Goal: Task Accomplishment & Management: Use online tool/utility

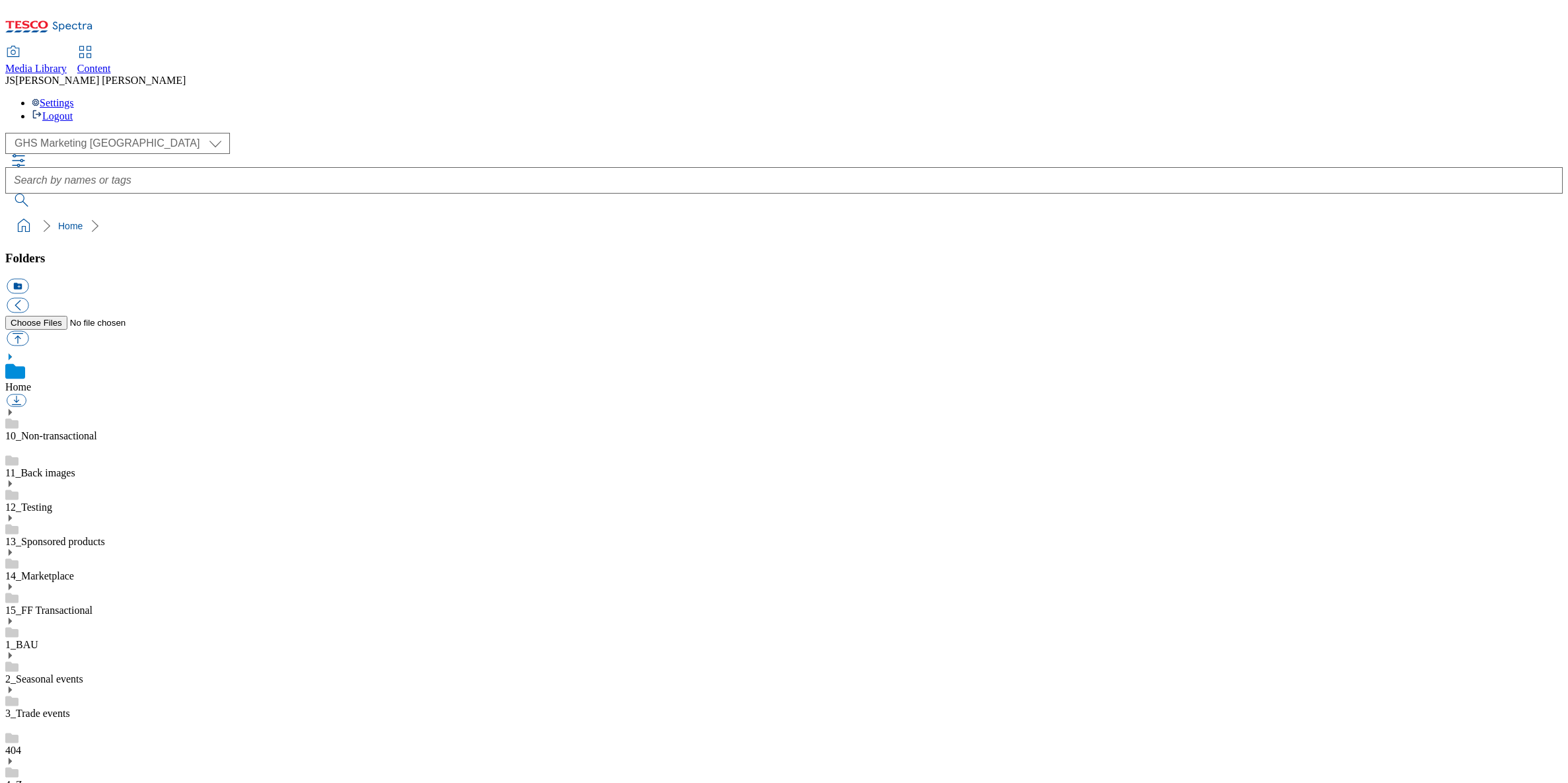
select select "flare-ghs-mktg"
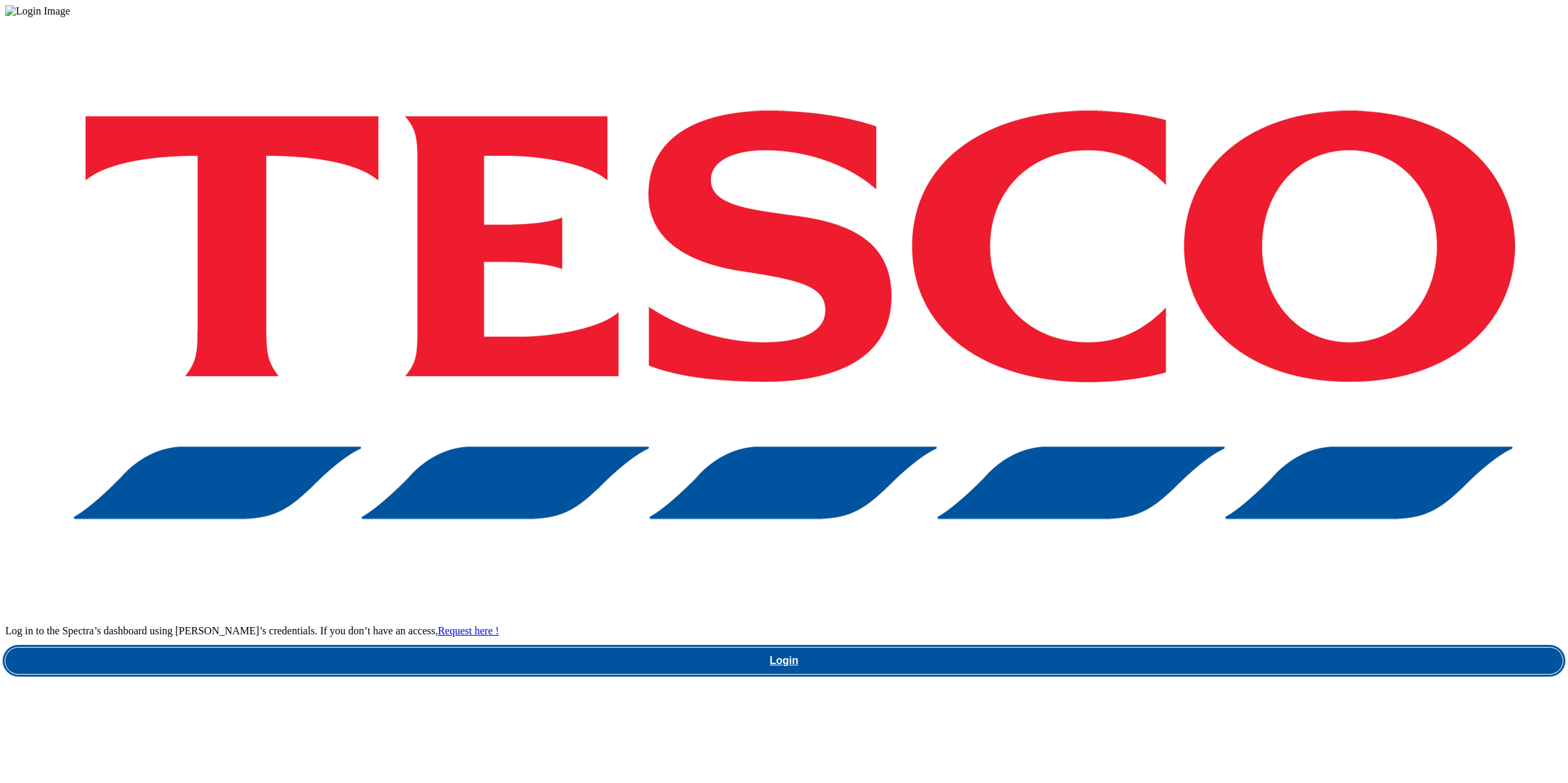
click at [1178, 648] on link "Login" at bounding box center [784, 661] width 1558 height 27
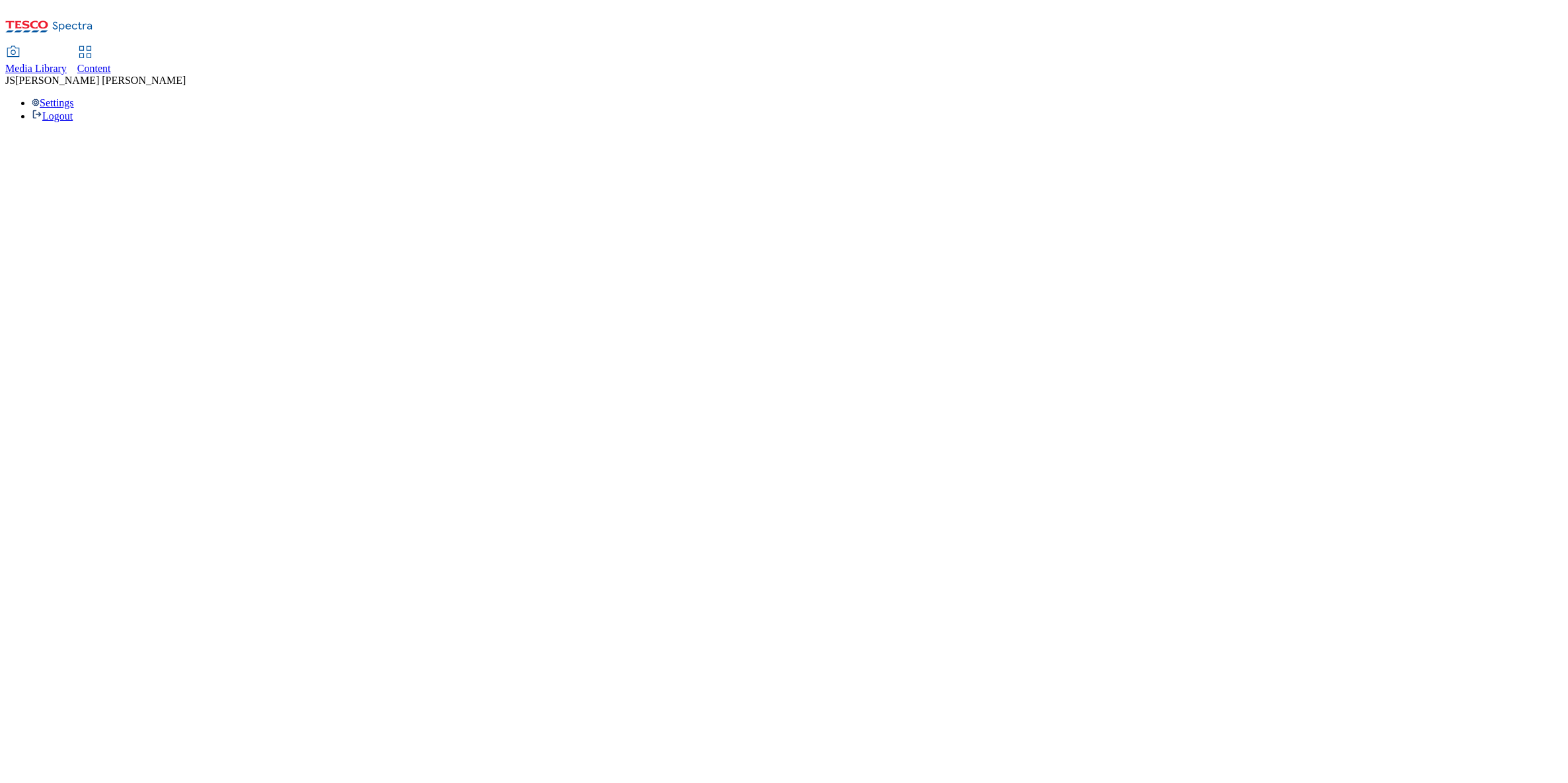
select select "flare-ghs-mktg"
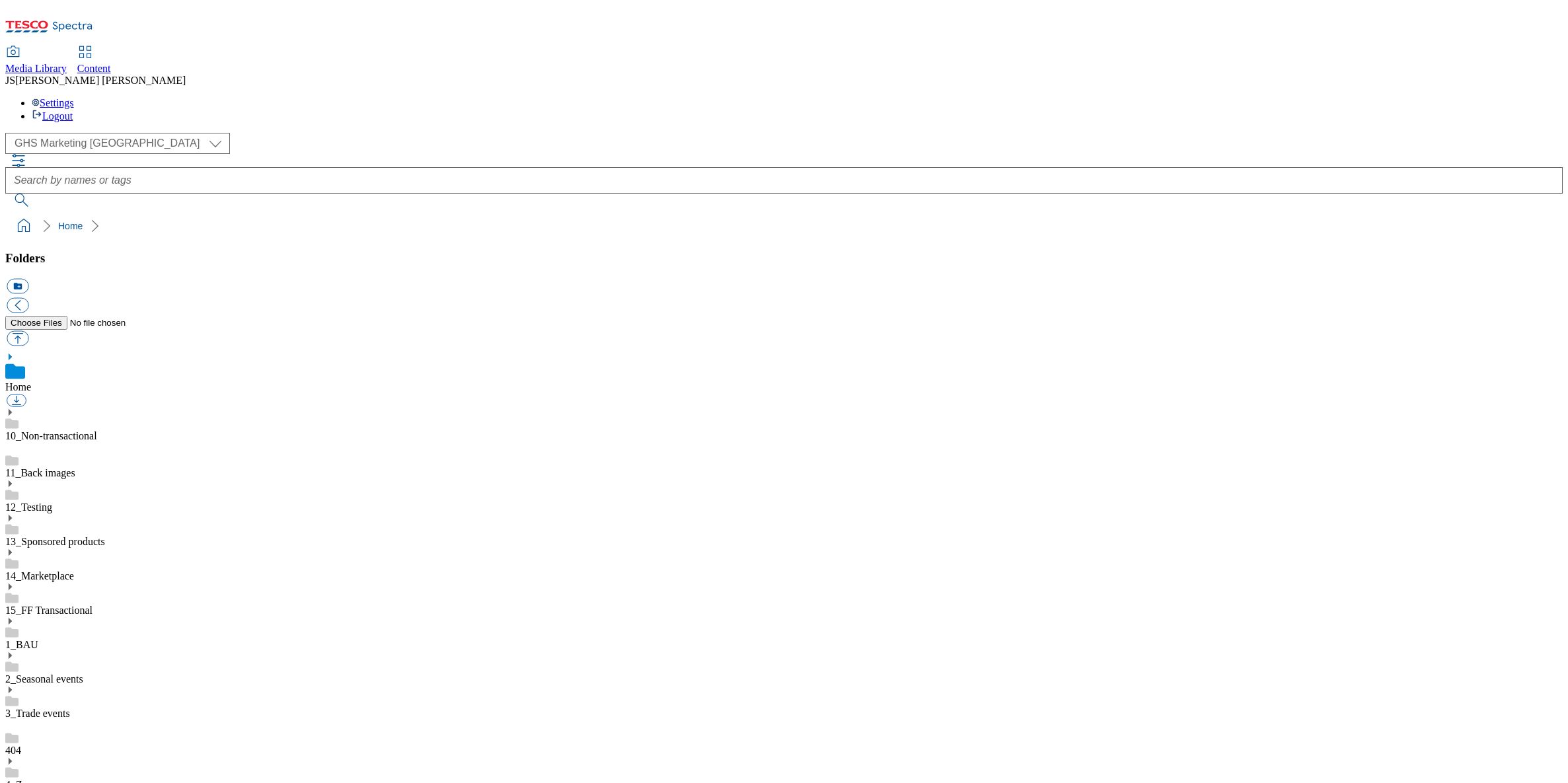
scroll to position [2, 0]
click at [111, 63] on span "Content" at bounding box center [94, 68] width 34 height 11
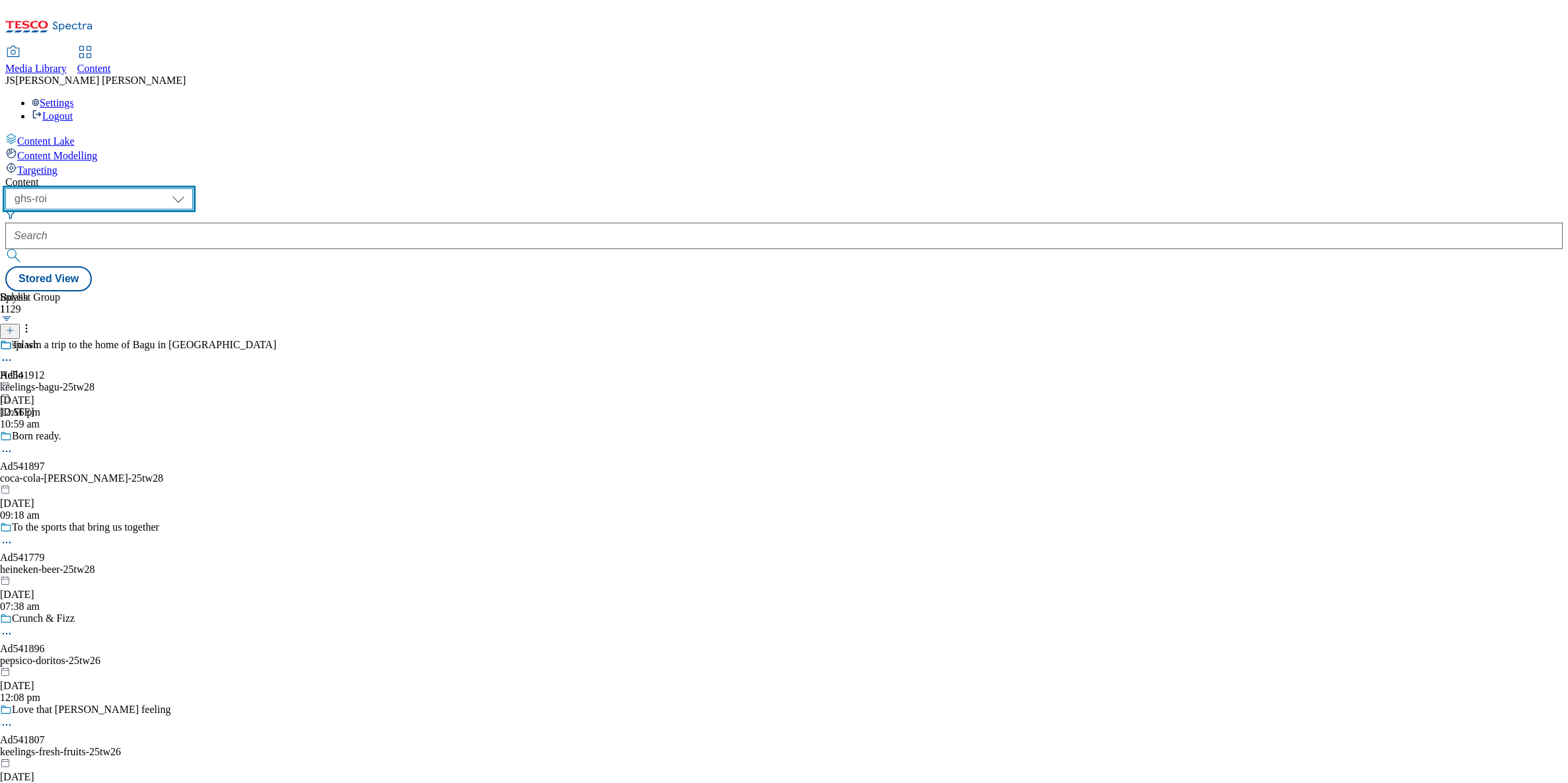
click at [193, 189] on select "ghs-roi ghs-[GEOGRAPHIC_DATA] ighs-cz ighs-hu ighs-sk phones-uk" at bounding box center [99, 198] width 188 height 21
select select "ghs-[GEOGRAPHIC_DATA]"
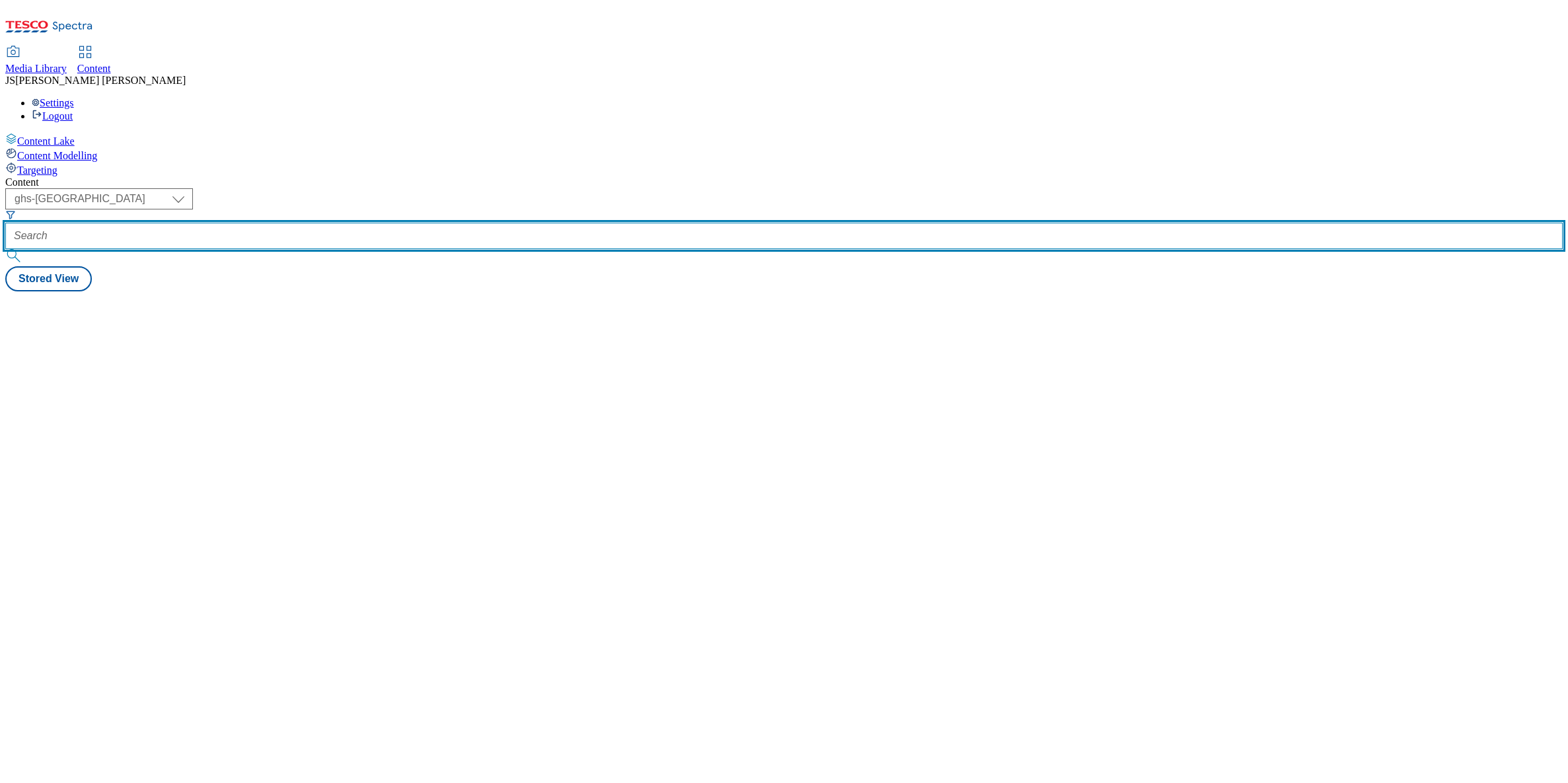
click at [339, 223] on input "text" at bounding box center [784, 236] width 1558 height 27
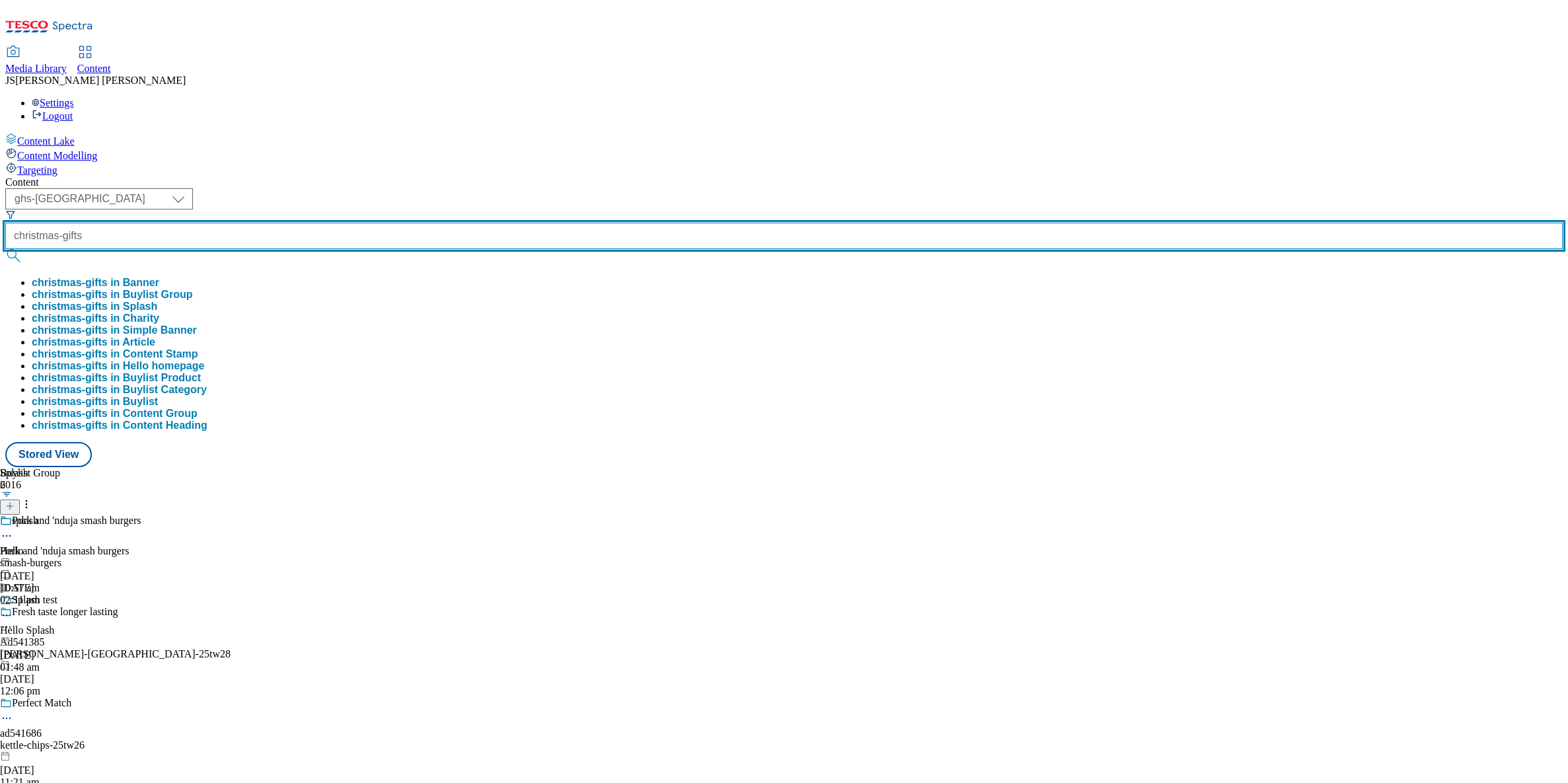
type input "christmas-gifts"
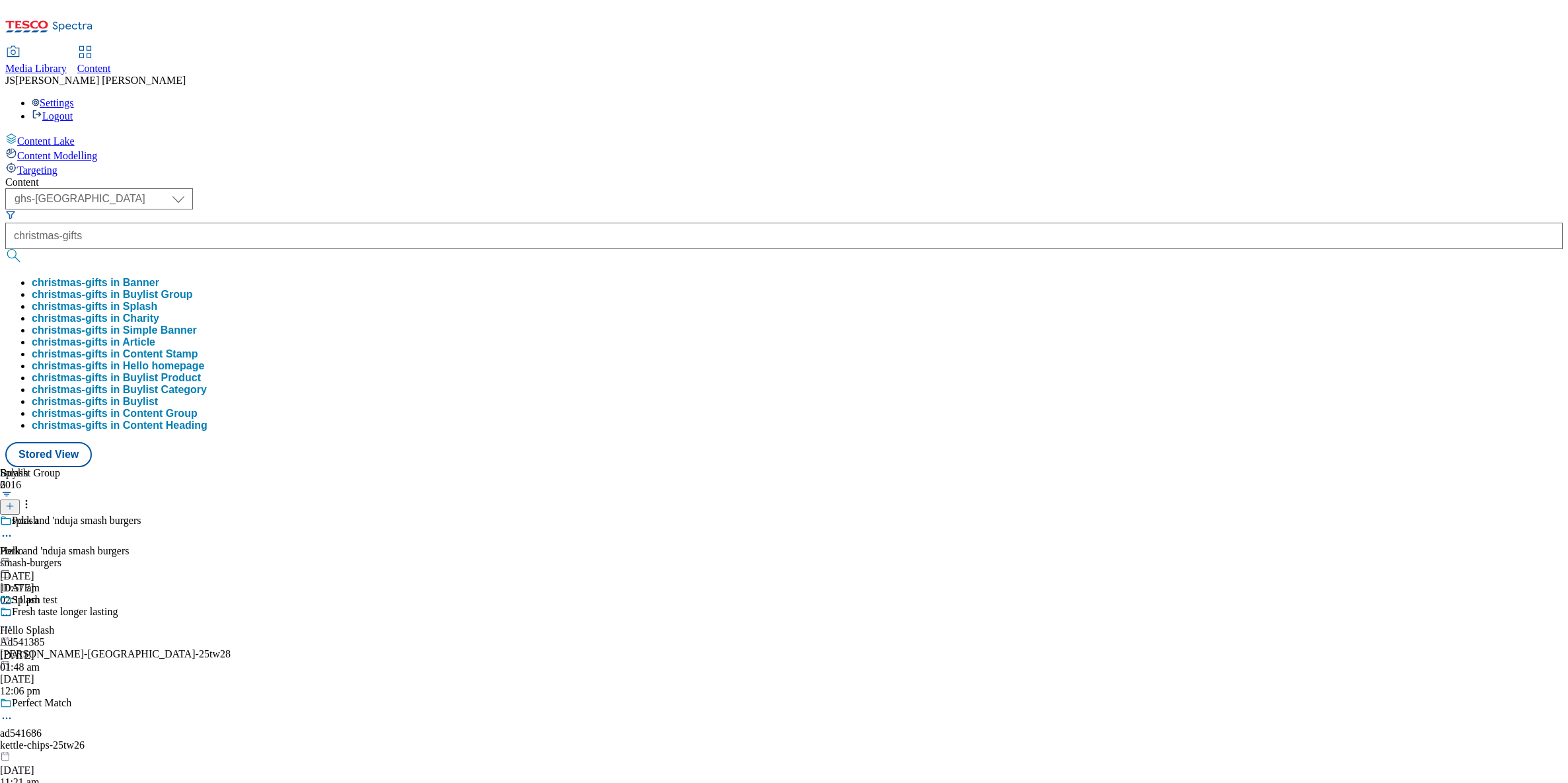
click at [193, 289] on button "christmas-gifts in Buylist Group" at bounding box center [112, 295] width 161 height 12
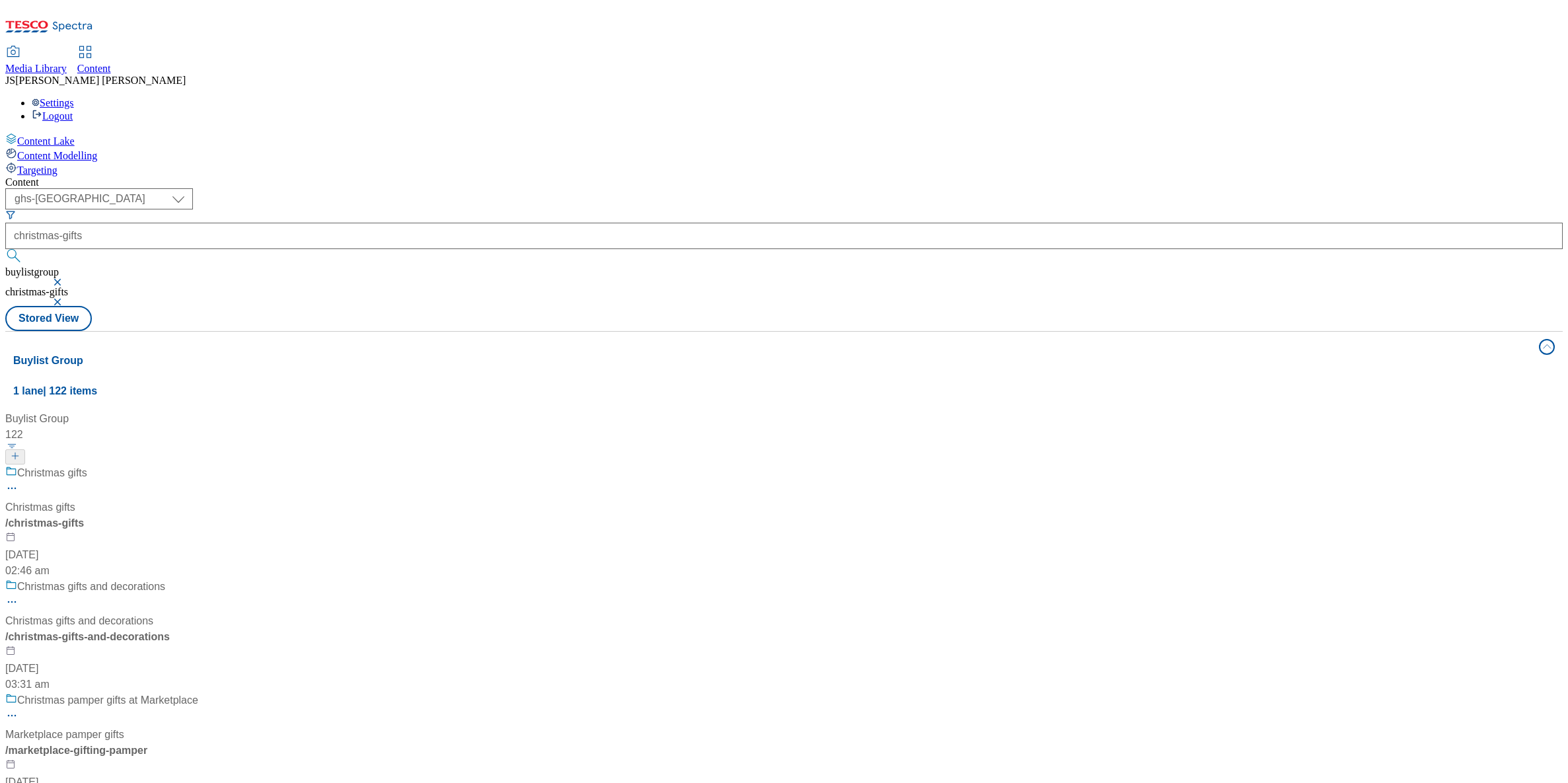
click at [207, 465] on div "Christmas gifts Christmas gifts / christmas-gifts [DATE] 02:46 am" at bounding box center [106, 521] width 202 height 114
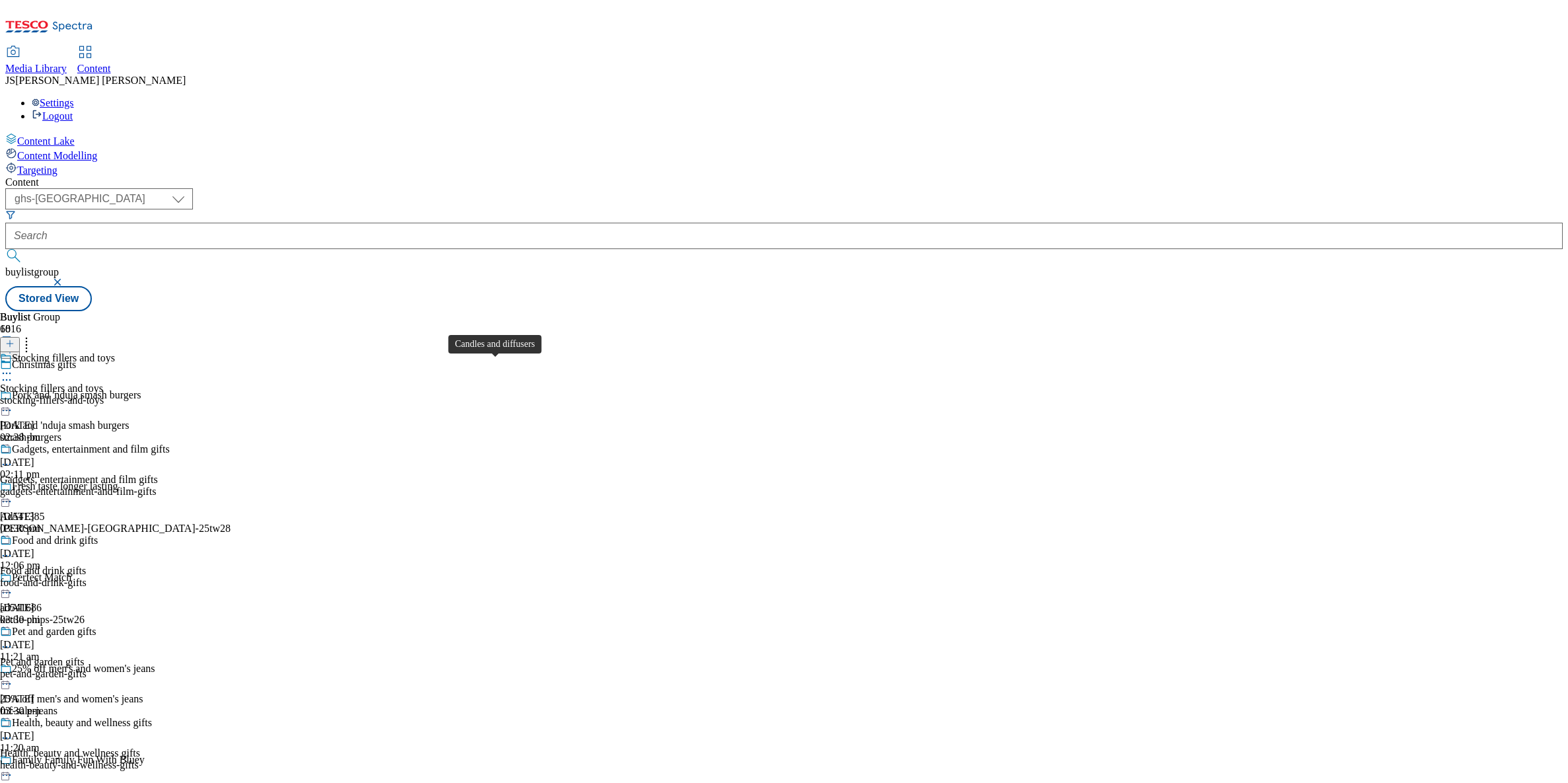
scroll to position [2067, 0]
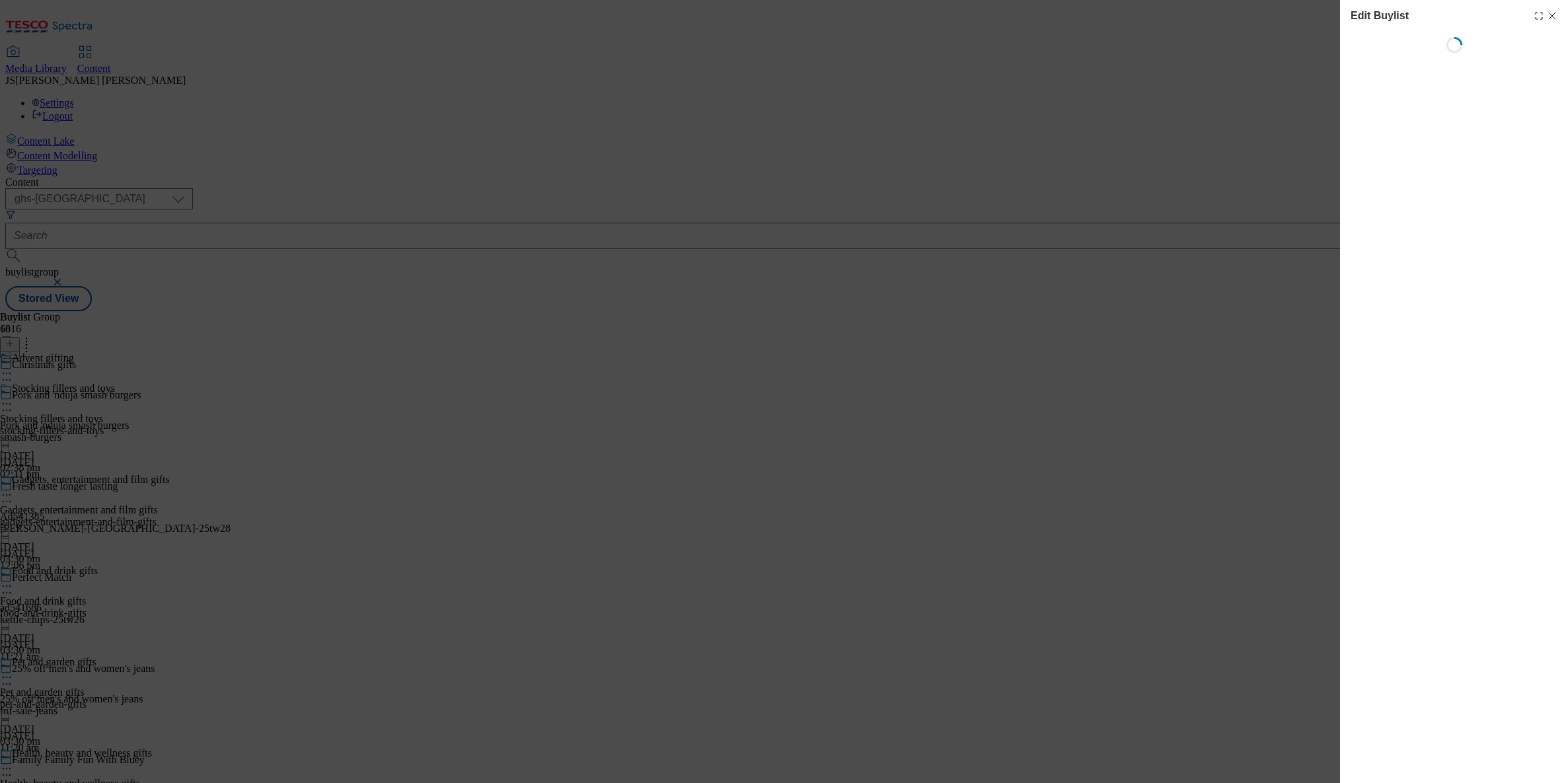
select select "evergreen"
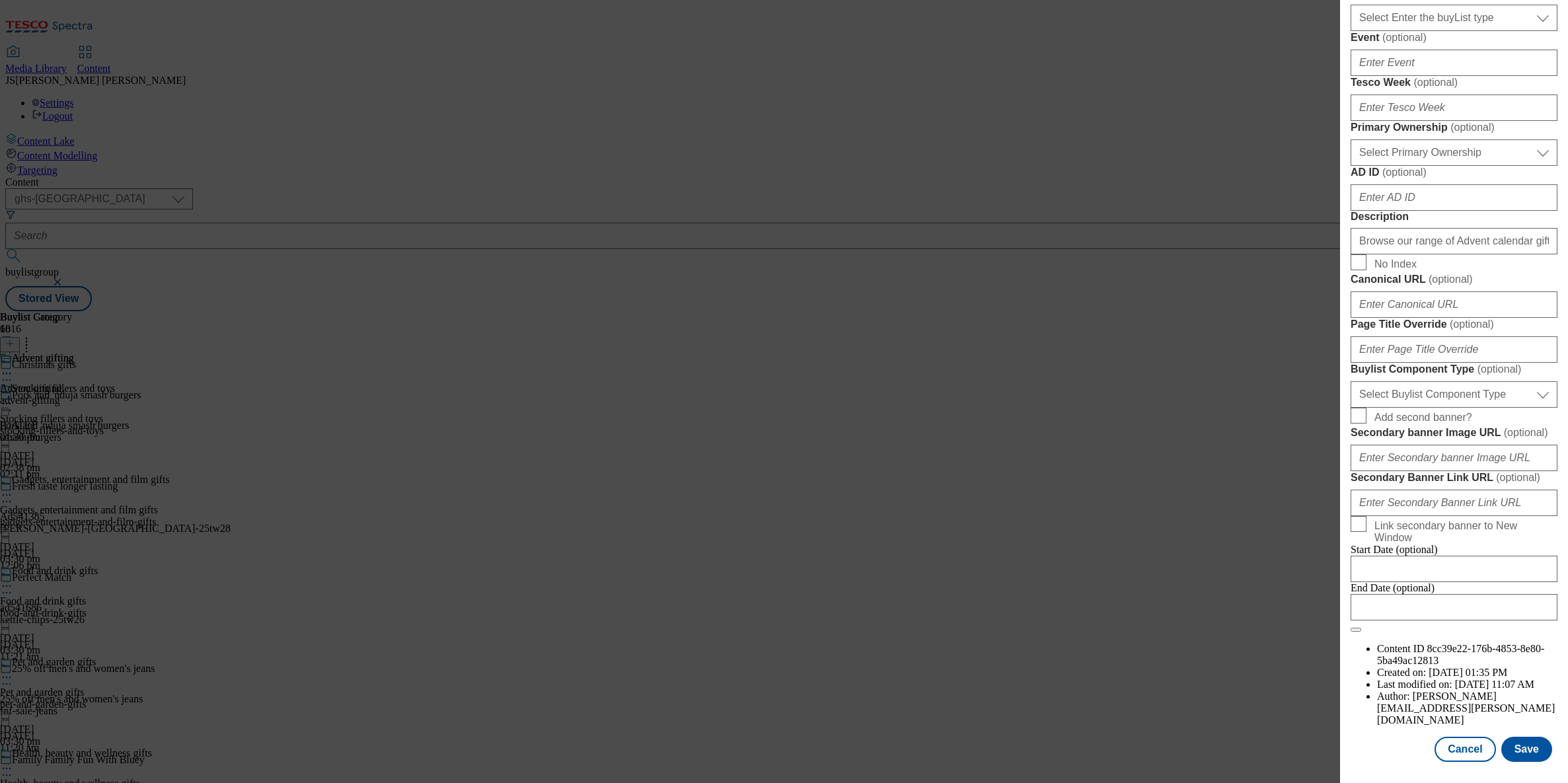
scroll to position [918, 0]
click at [1404, 408] on select "Select Buylist Component Type Banner Competition Header Meal" at bounding box center [1454, 394] width 207 height 27
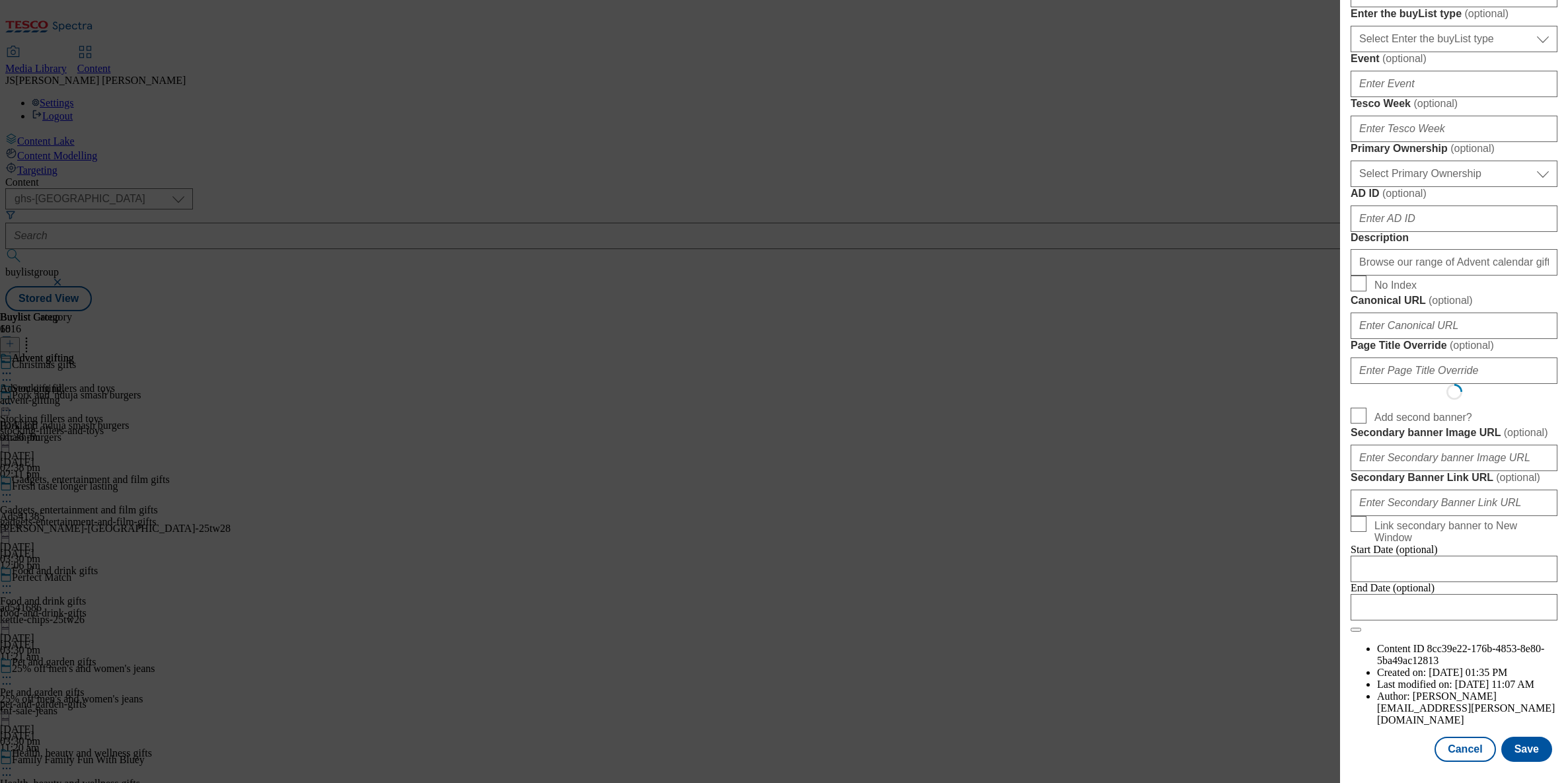
select select "Banner"
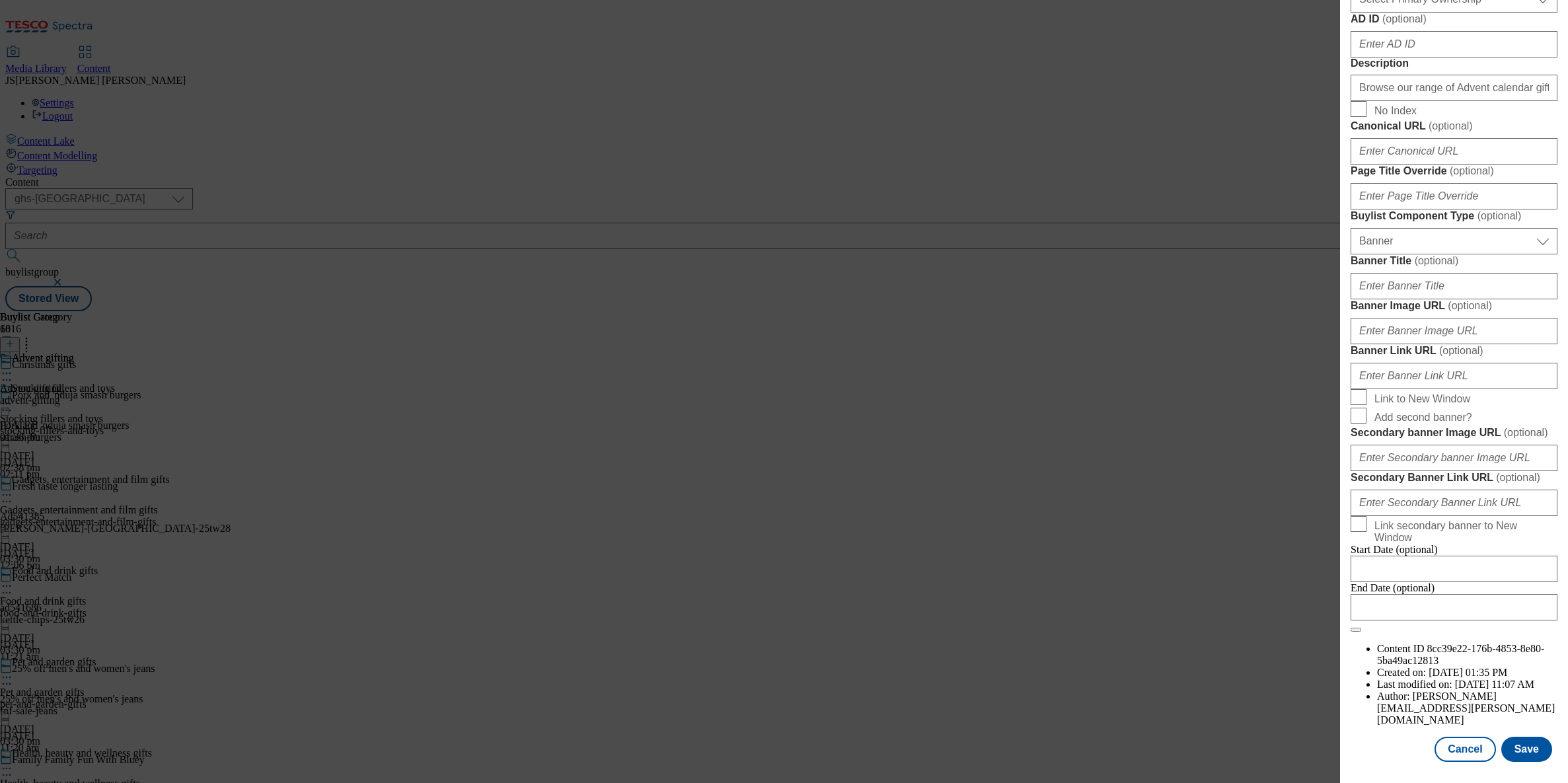
scroll to position [1058, 0]
click at [1410, 345] on input "Banner Image URL ( optional )" at bounding box center [1454, 331] width 207 height 27
paste input "[URL][DOMAIN_NAME]"
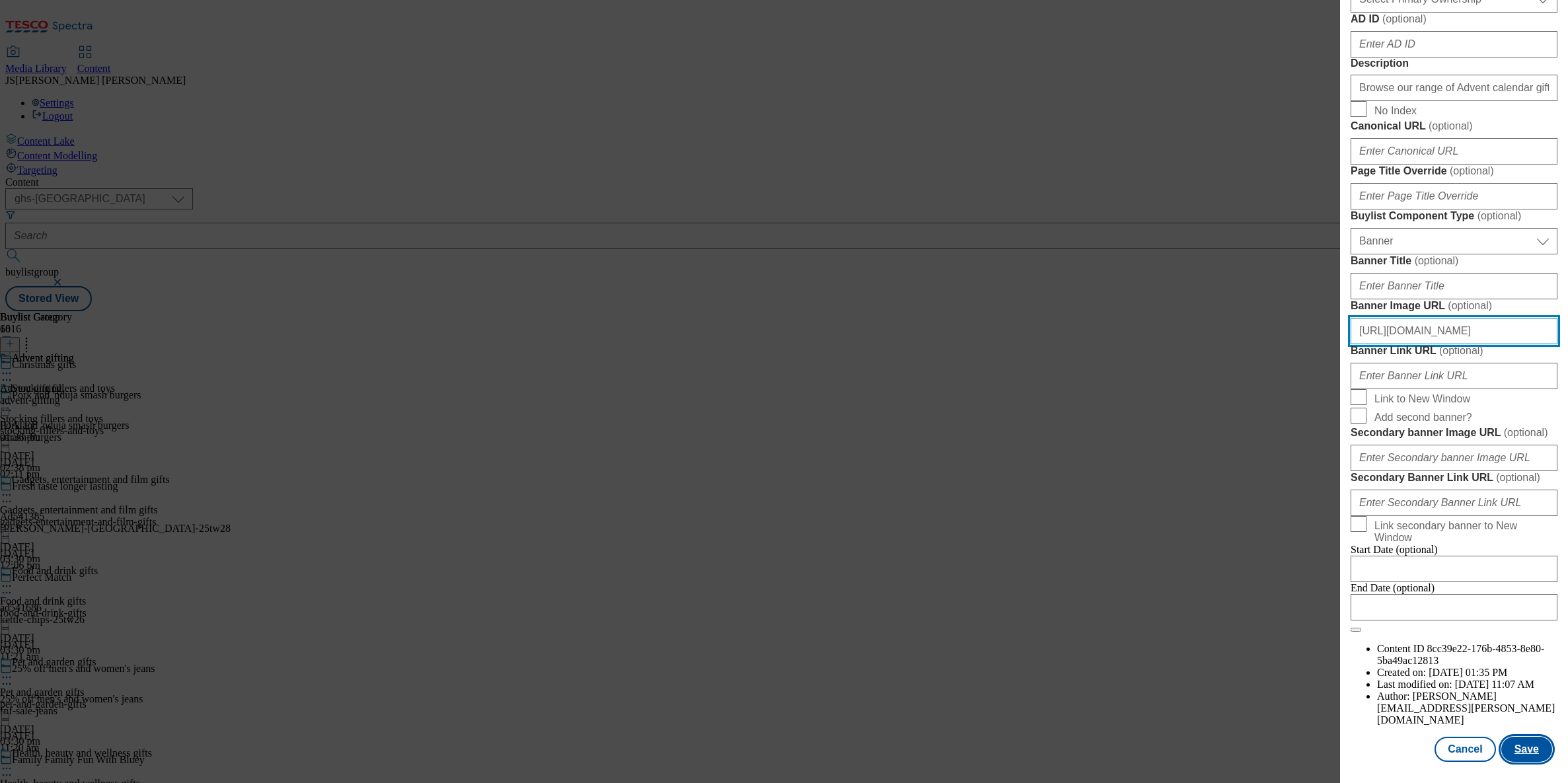
type input "[URL][DOMAIN_NAME]"
click at [1524, 750] on button "Save" at bounding box center [1528, 748] width 51 height 25
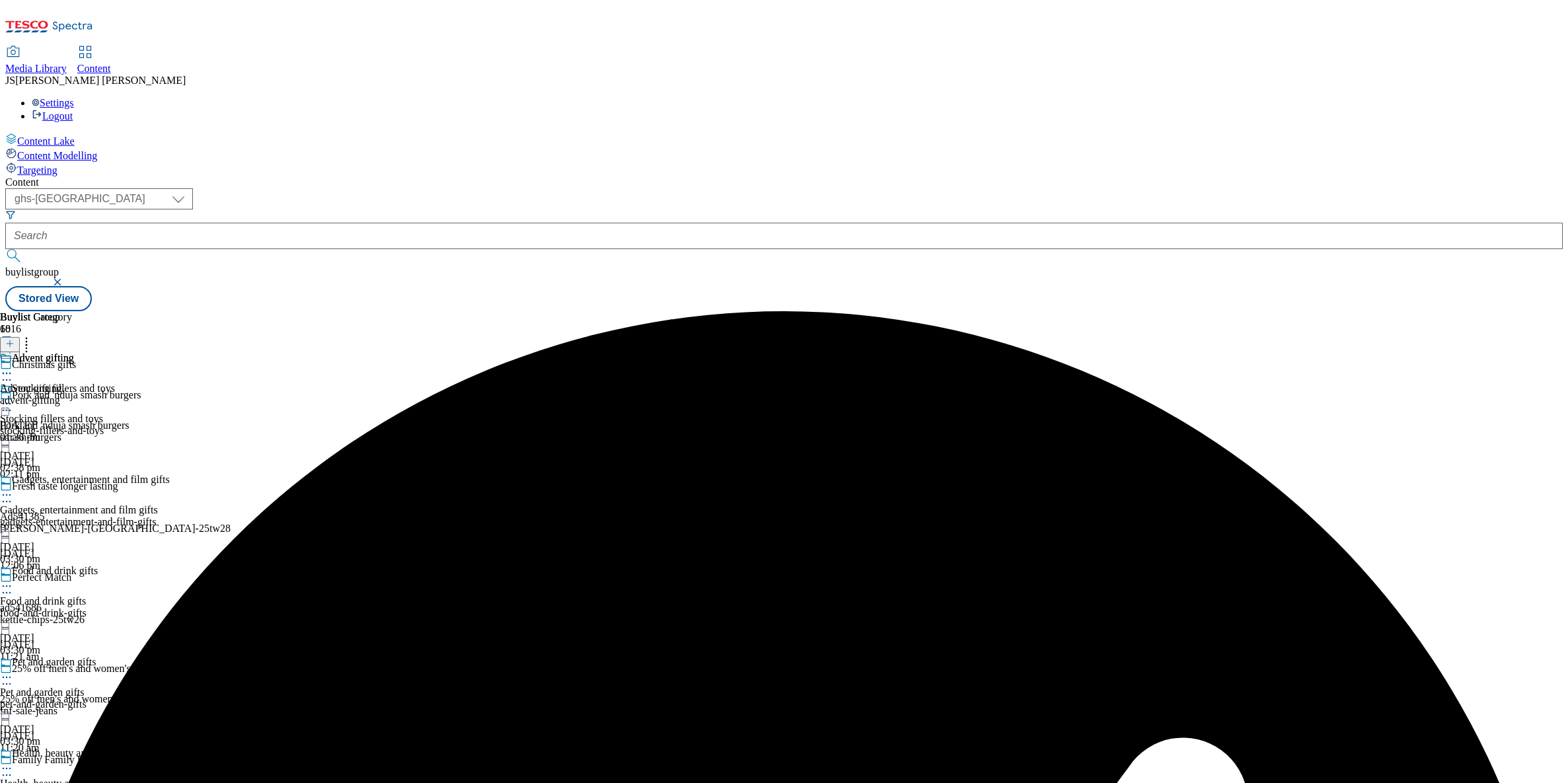
click at [13, 366] on icon at bounding box center [6, 372] width 13 height 13
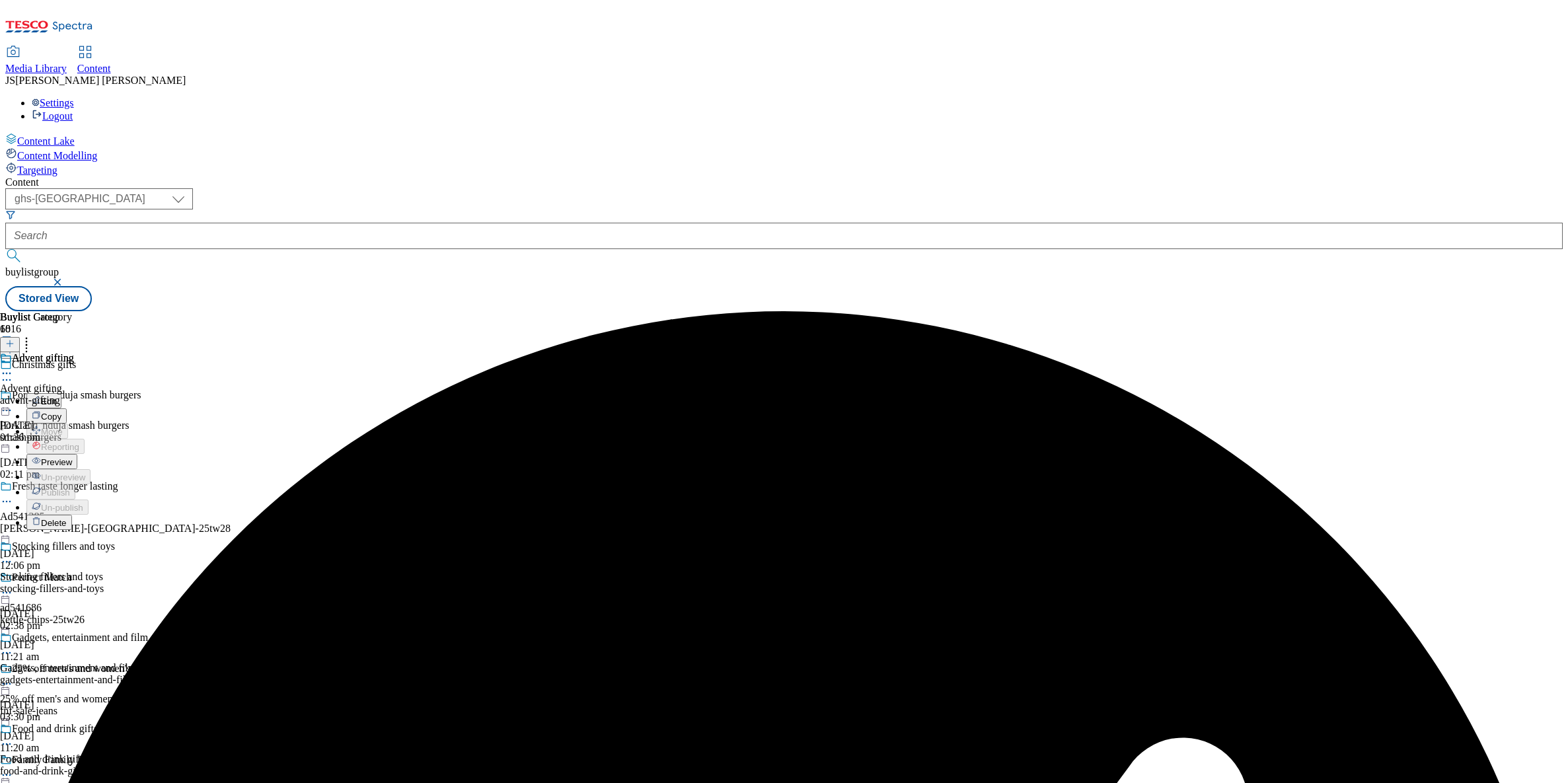
click at [72, 457] on span "Preview" at bounding box center [56, 462] width 31 height 10
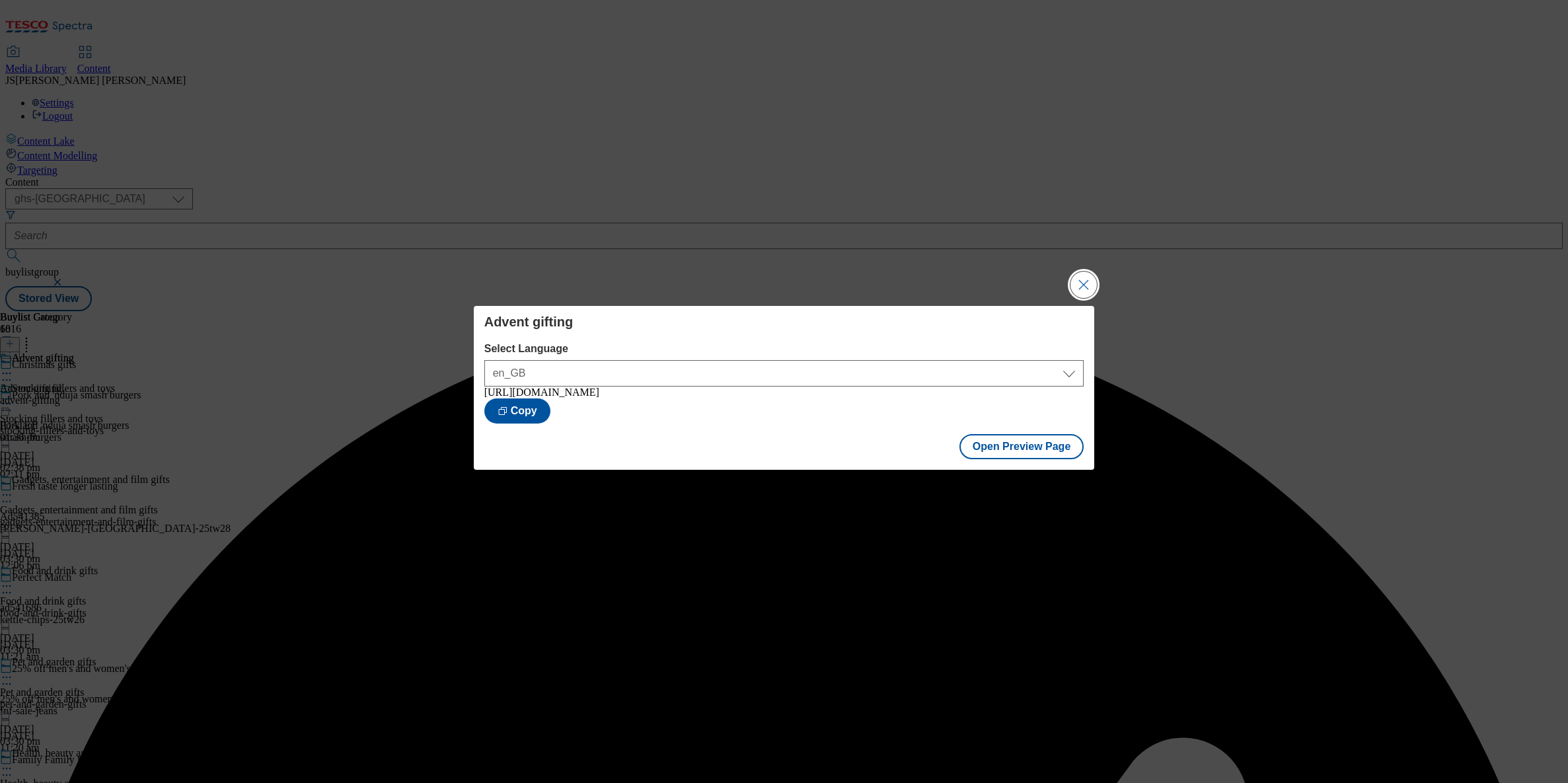
click at [1084, 280] on button "Close Modal" at bounding box center [1083, 284] width 27 height 27
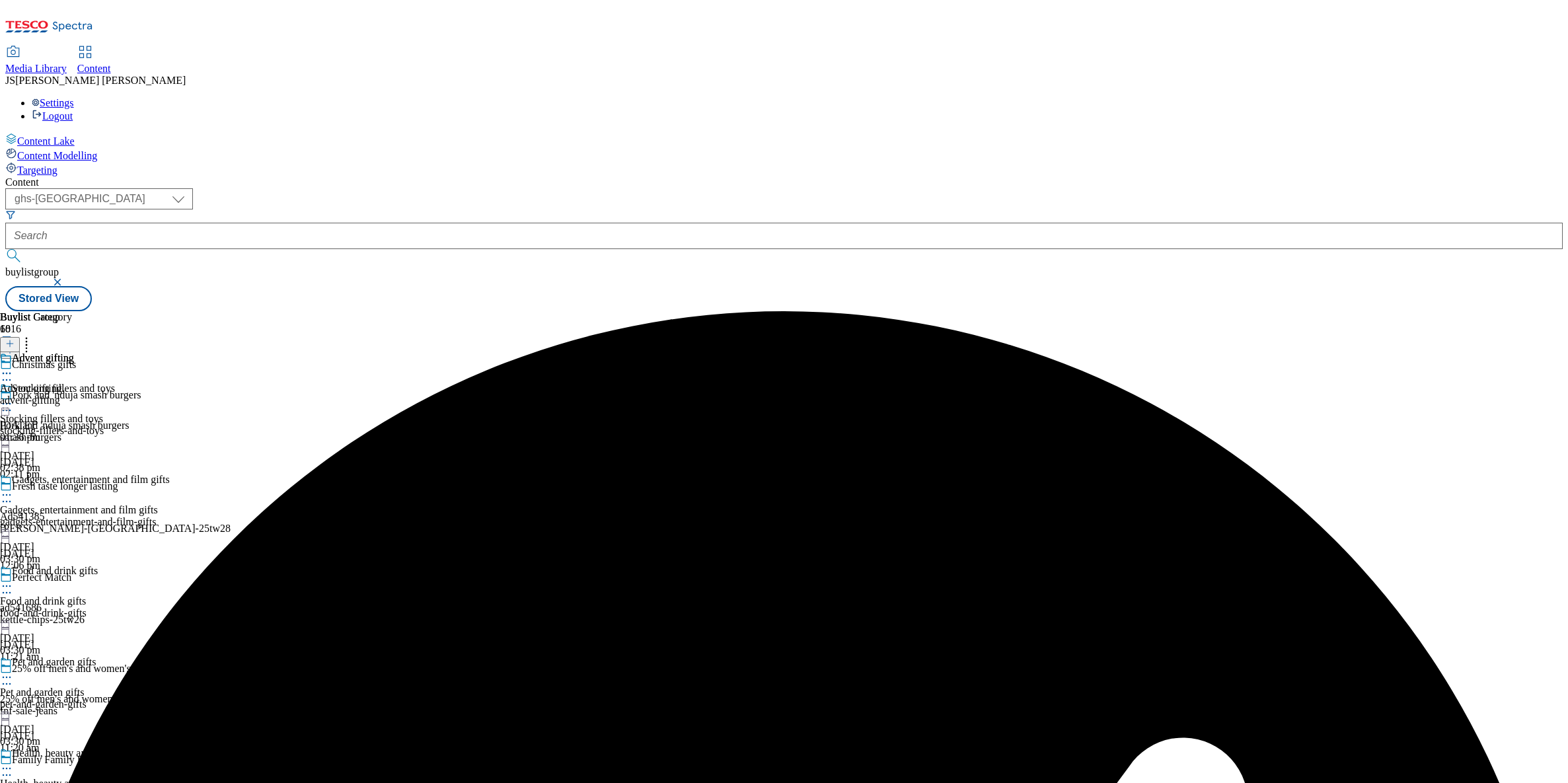
scroll to position [2067, 0]
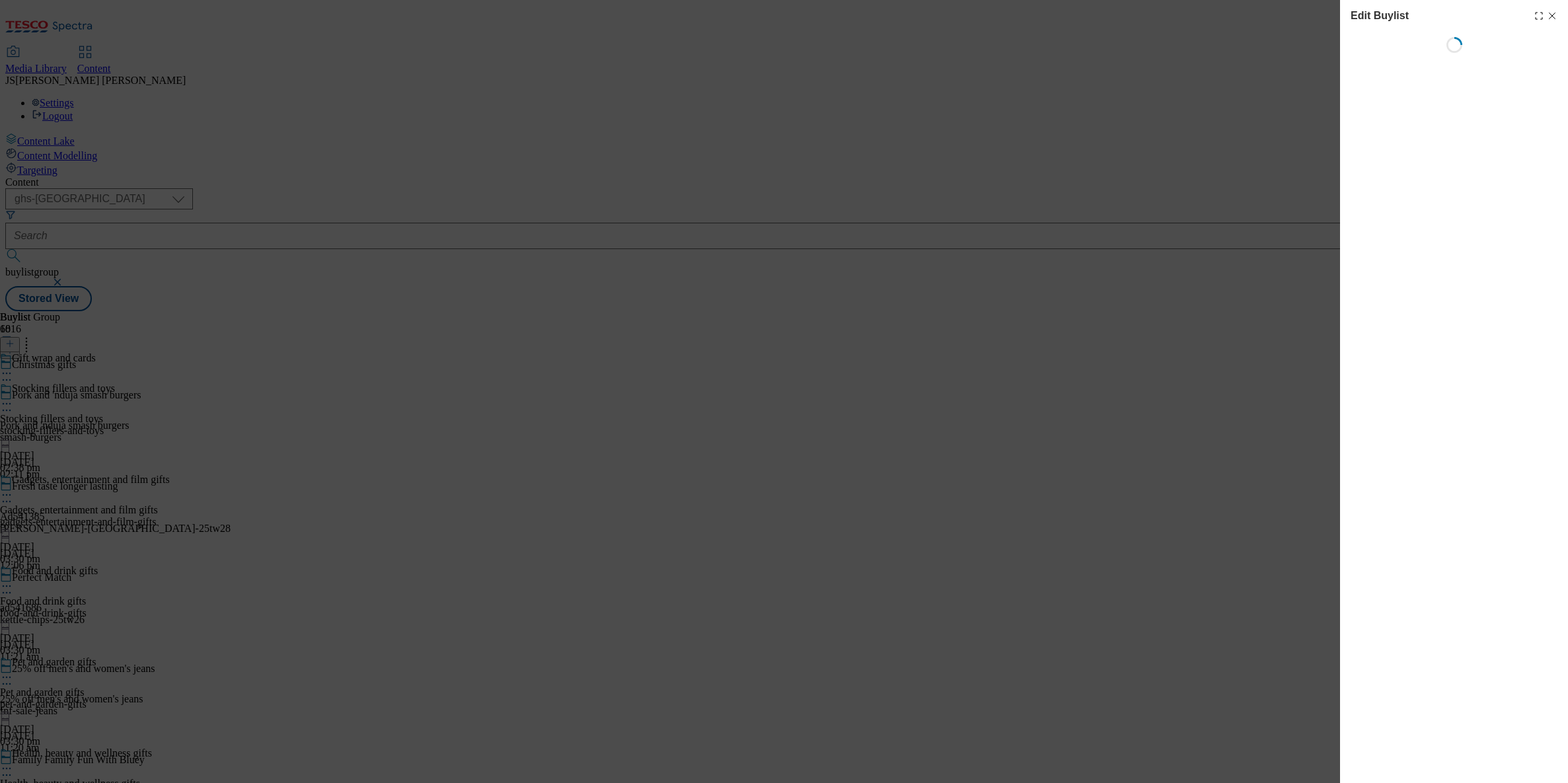
select select "evergreen"
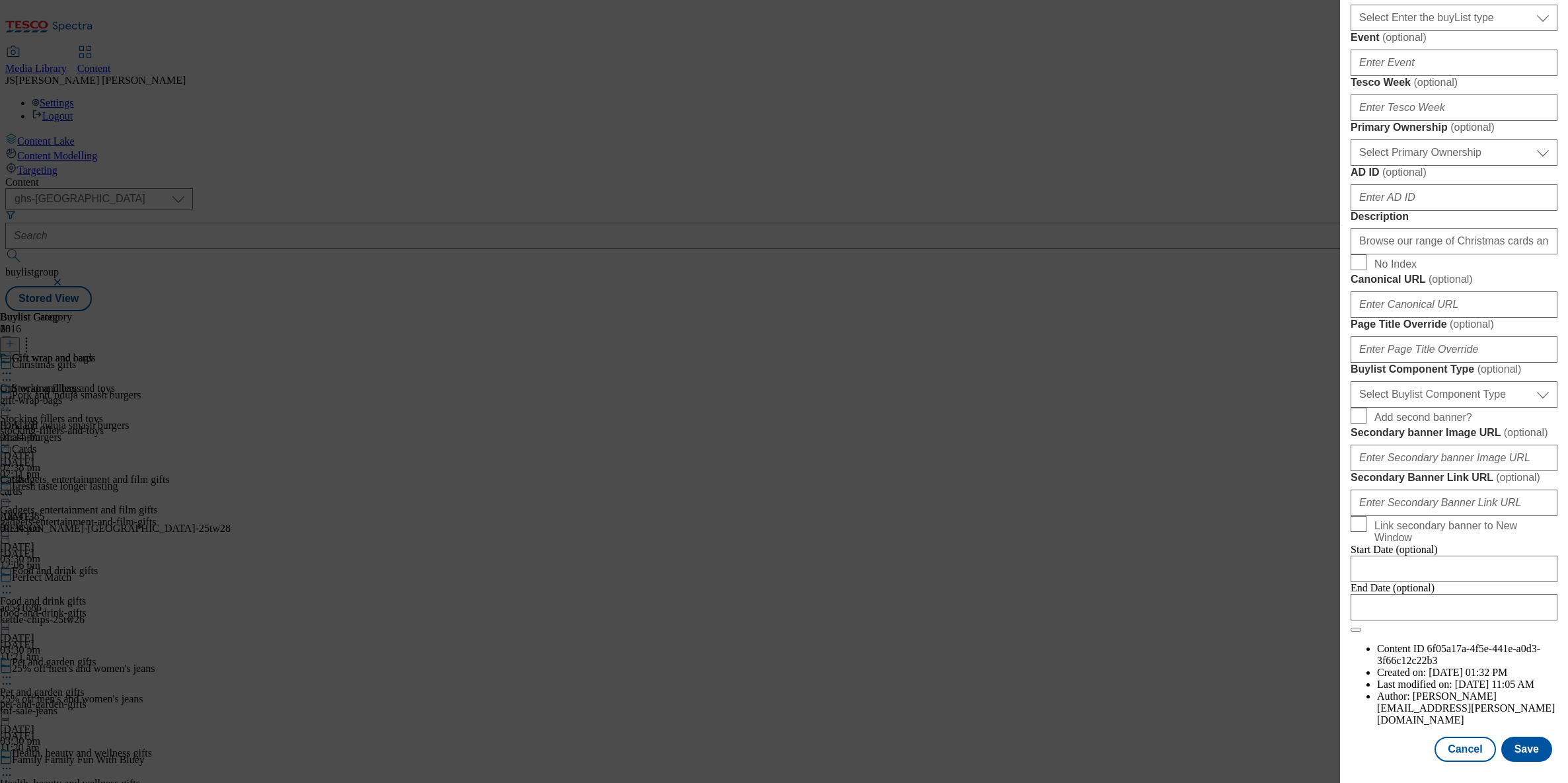
scroll to position [896, 0]
click at [1405, 408] on select "Select Buylist Component Type Banner Competition Header Meal" at bounding box center [1454, 394] width 207 height 27
select select "Banner"
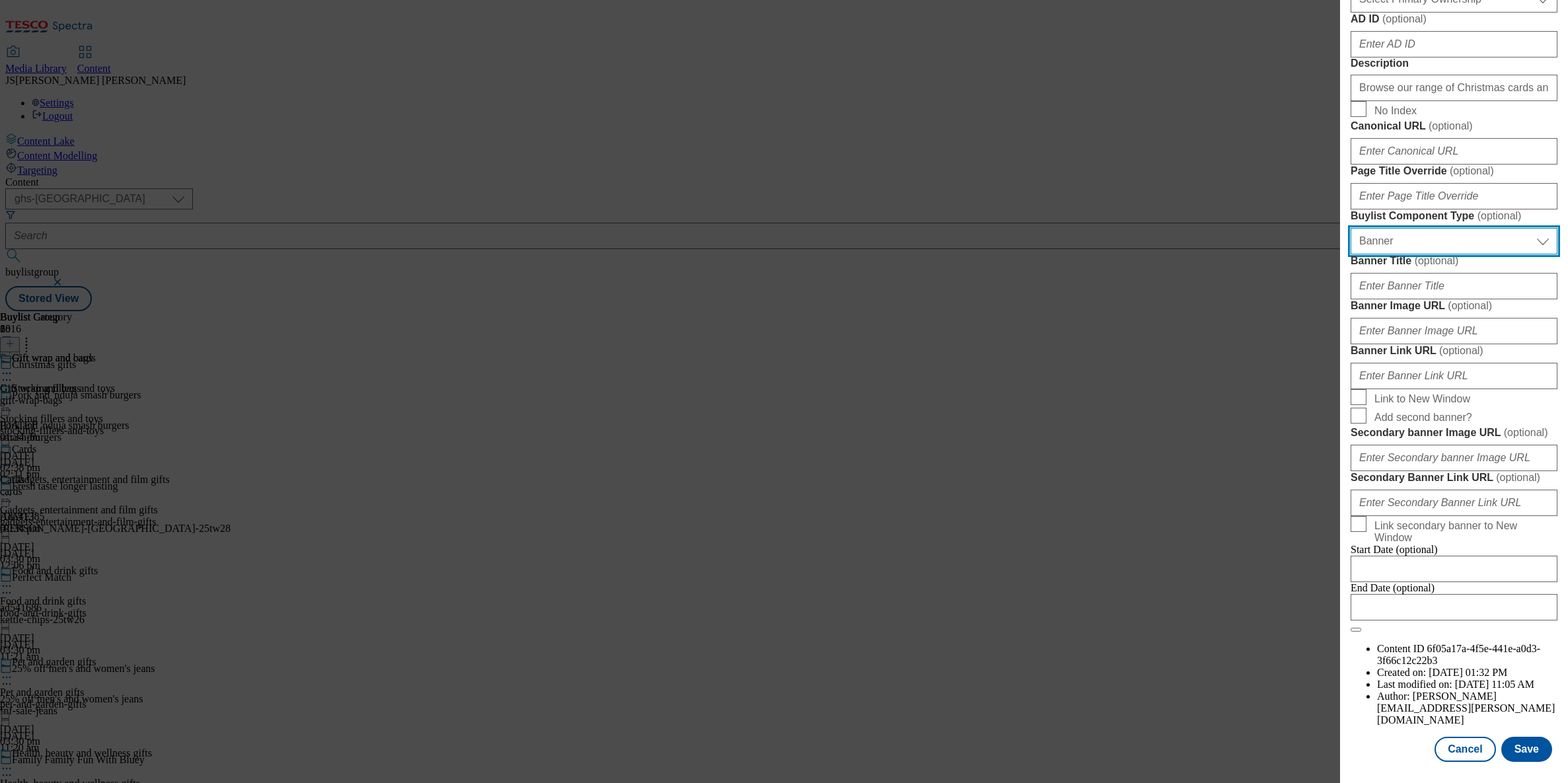
scroll to position [1189, 0]
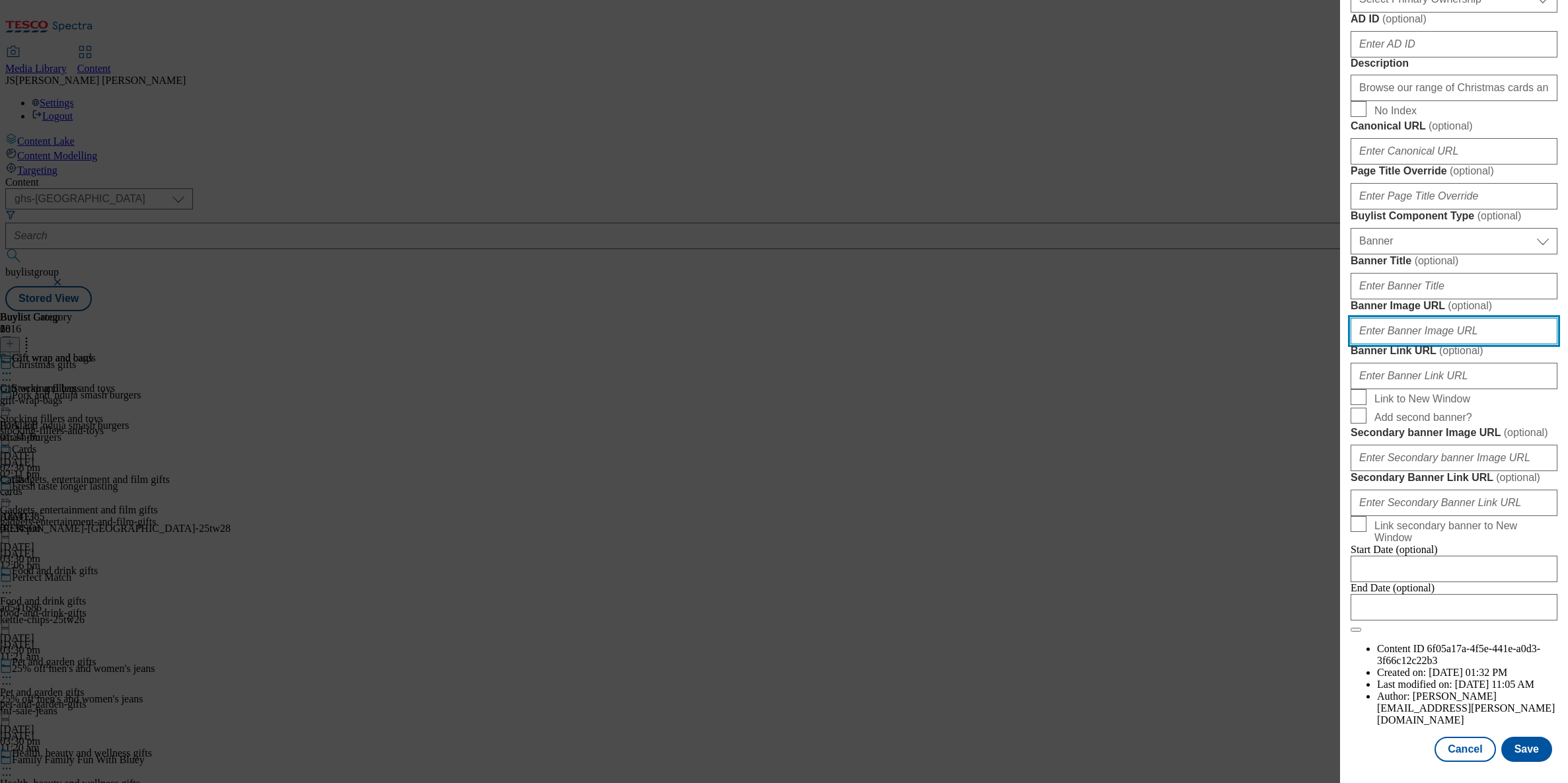
click at [1388, 318] on input "Banner Image URL ( optional )" at bounding box center [1454, 331] width 207 height 27
paste input "[URL][DOMAIN_NAME]"
type input "[URL][DOMAIN_NAME]"
click at [1529, 754] on button "Save" at bounding box center [1528, 748] width 51 height 25
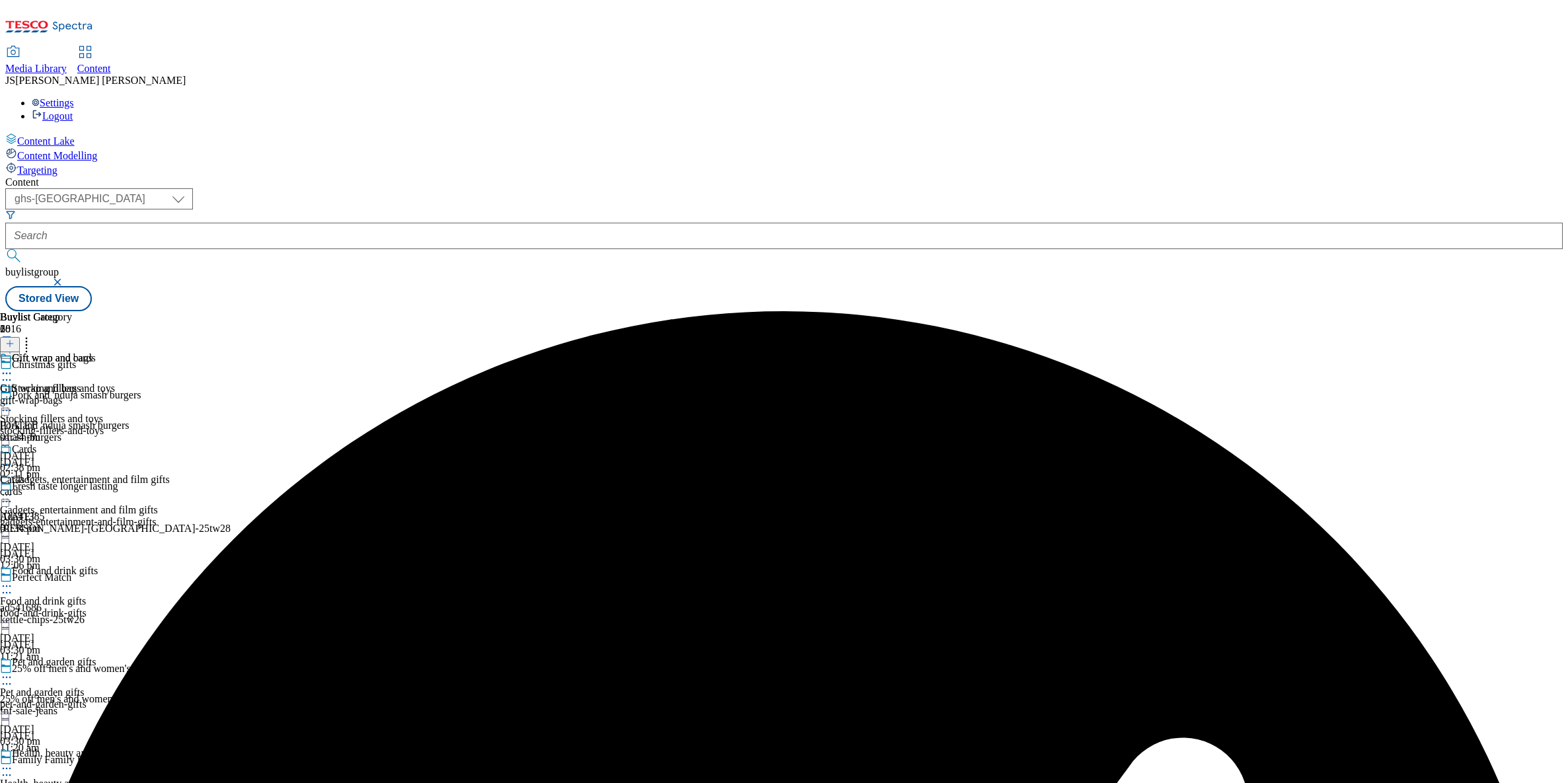
scroll to position [2067, 0]
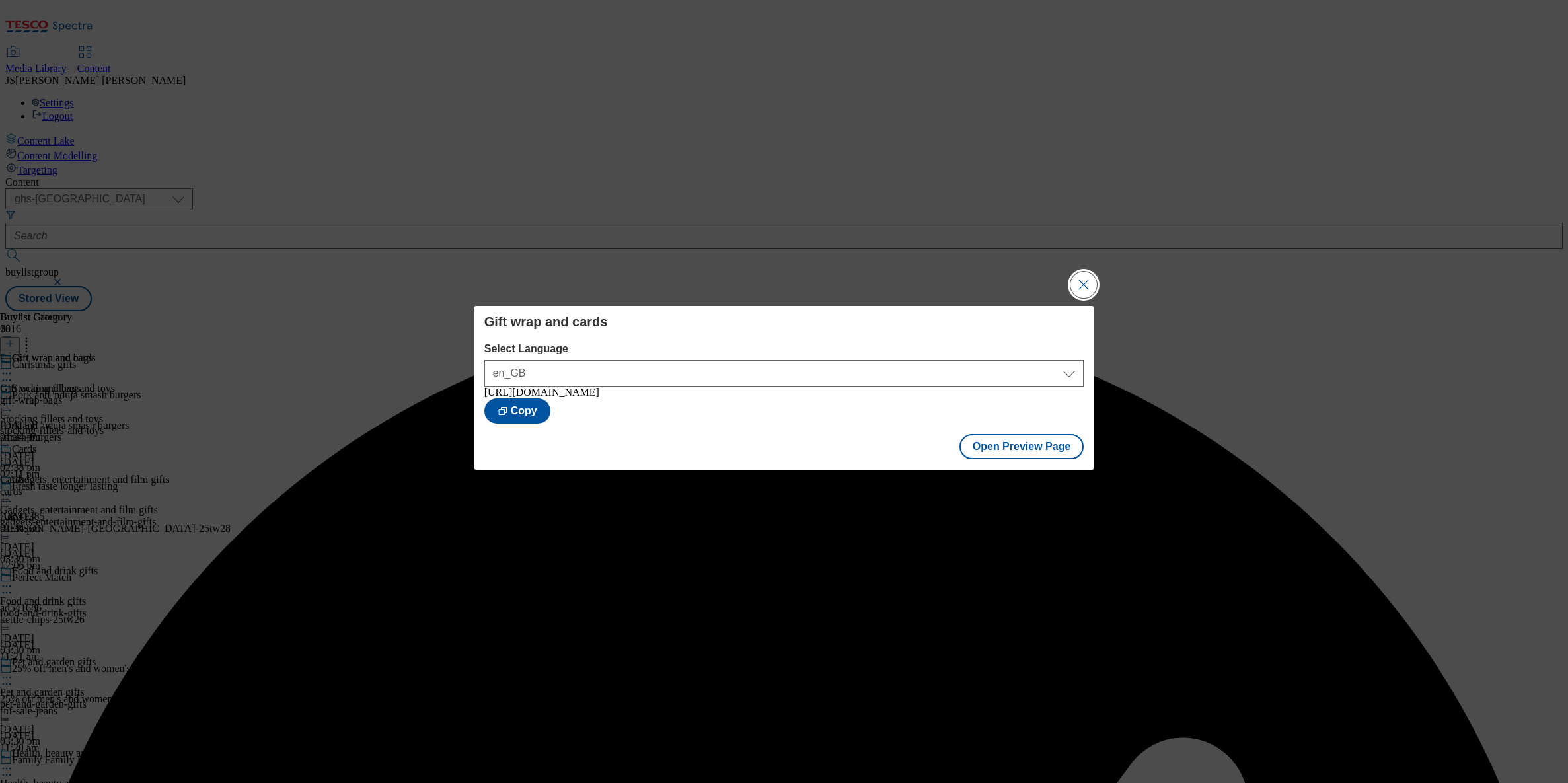
click at [1090, 285] on button "Close Modal" at bounding box center [1083, 284] width 27 height 27
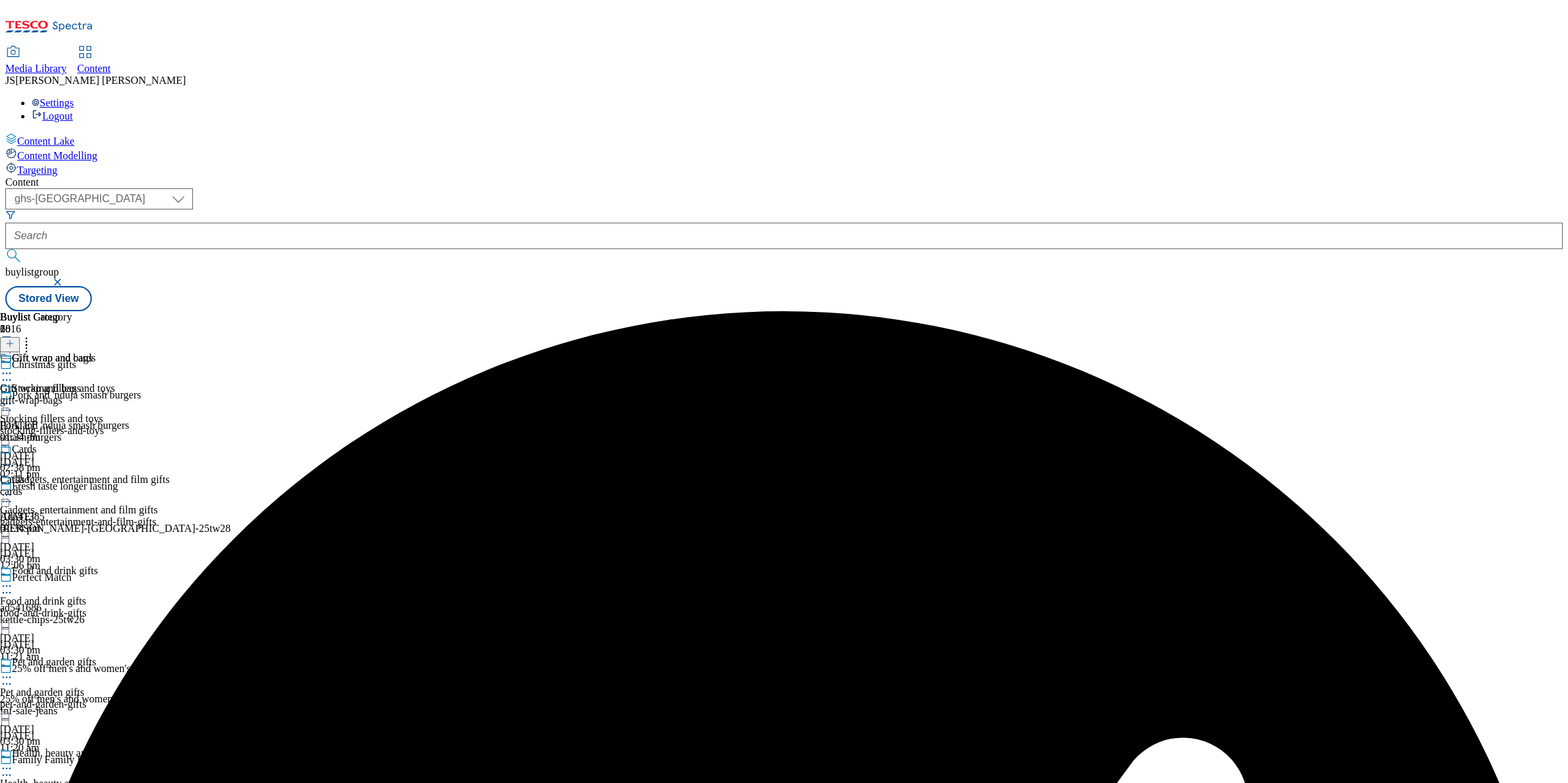
scroll to position [1918, 0]
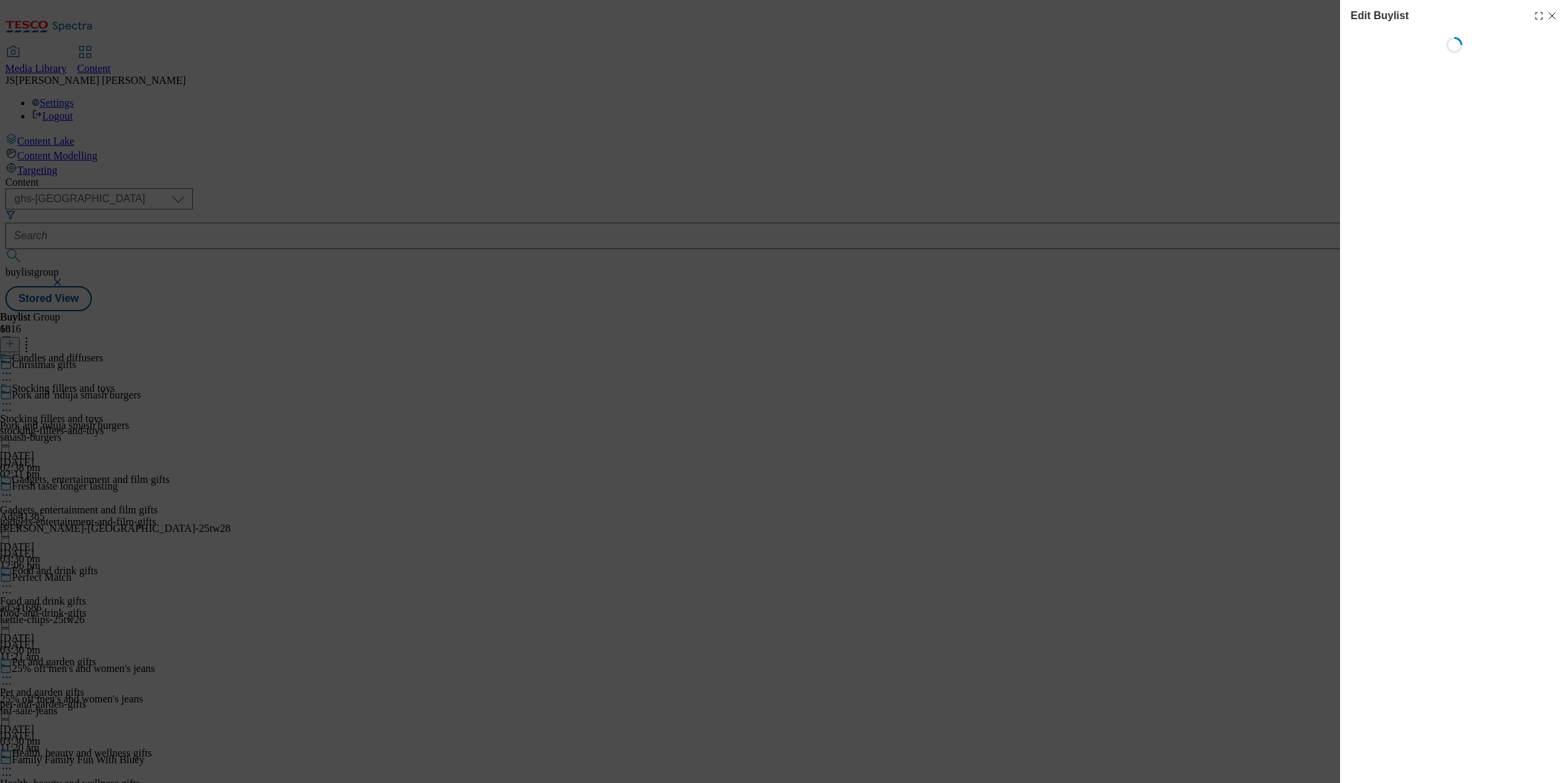
select select "evergreen"
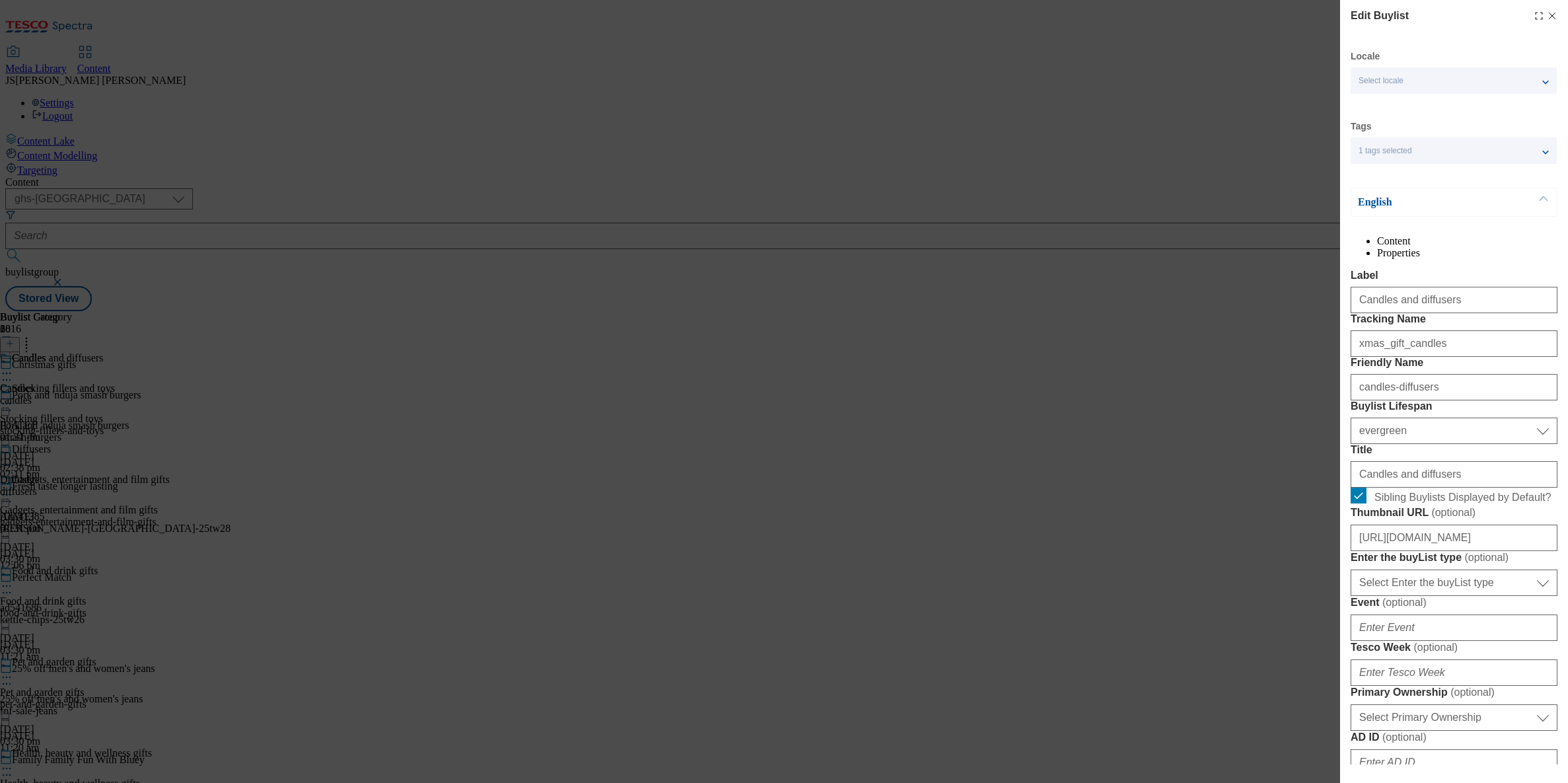
scroll to position [961, 0]
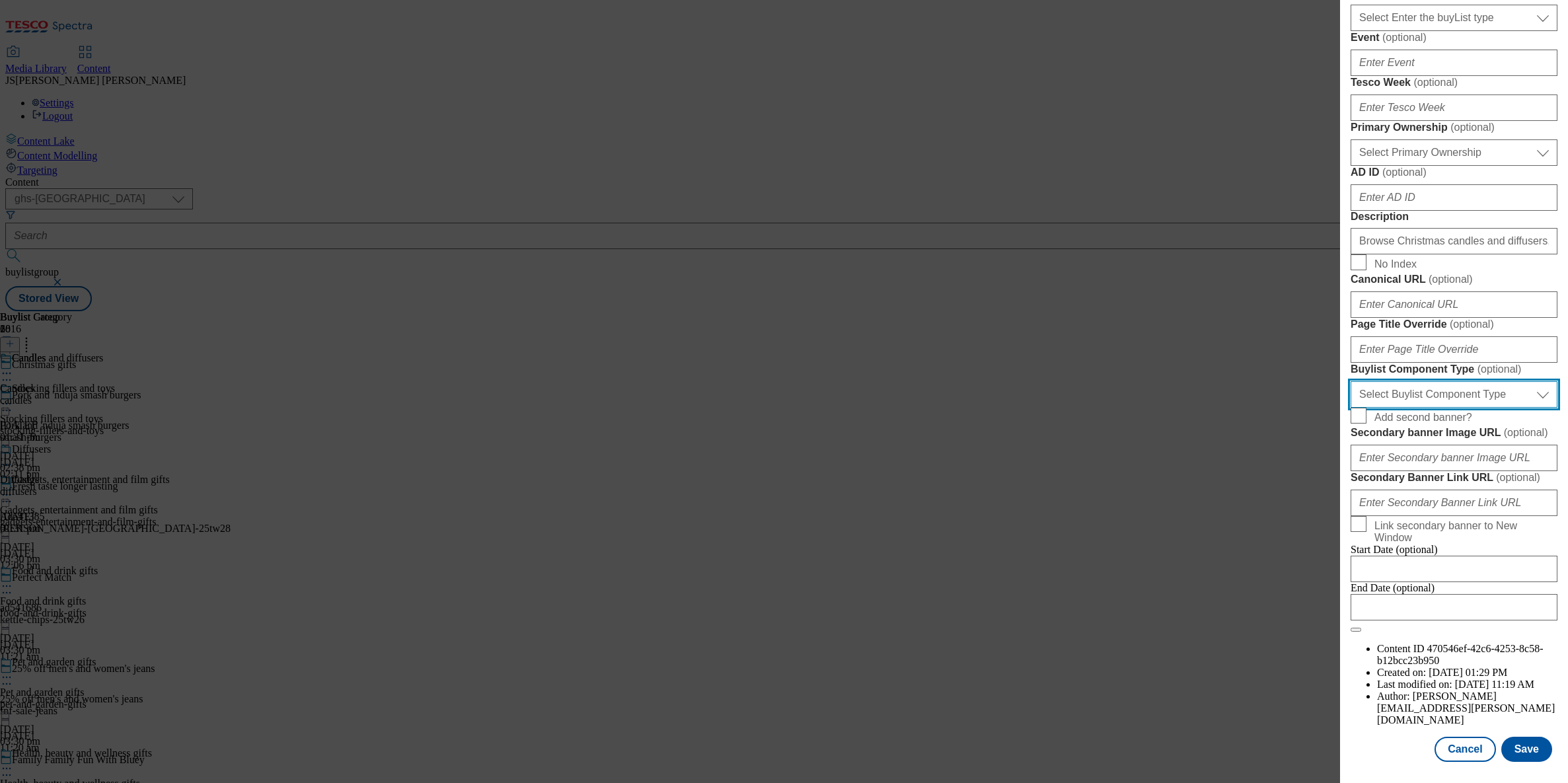
click at [1419, 381] on select "Select Buylist Component Type Banner Competition Header Meal" at bounding box center [1454, 394] width 207 height 27
select select "Banner"
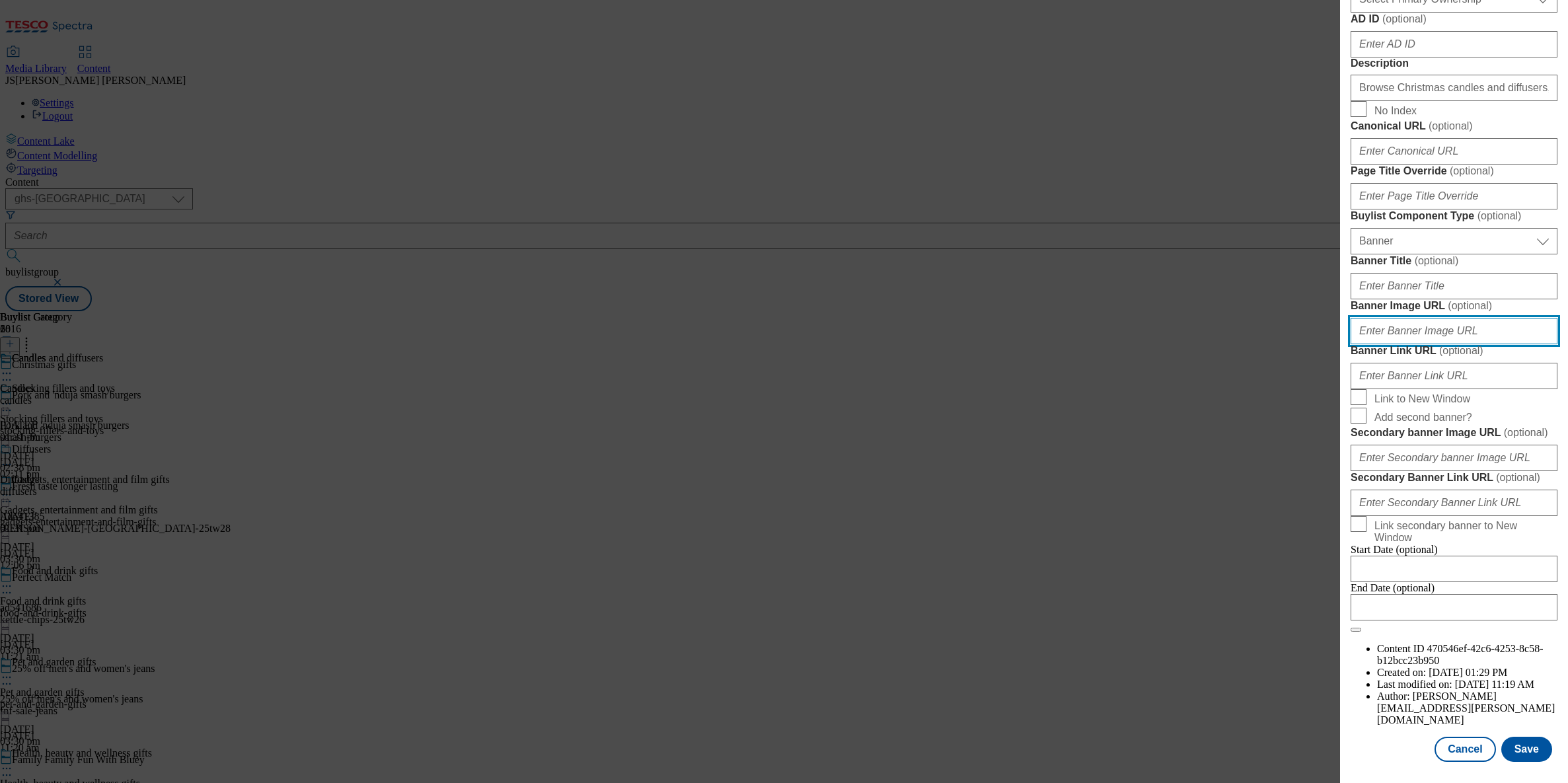
click at [1386, 345] on input "Banner Image URL ( optional )" at bounding box center [1454, 331] width 207 height 27
paste input "[URL][DOMAIN_NAME]"
type input "[URL][DOMAIN_NAME]"
click at [1517, 751] on button "Save" at bounding box center [1528, 748] width 51 height 25
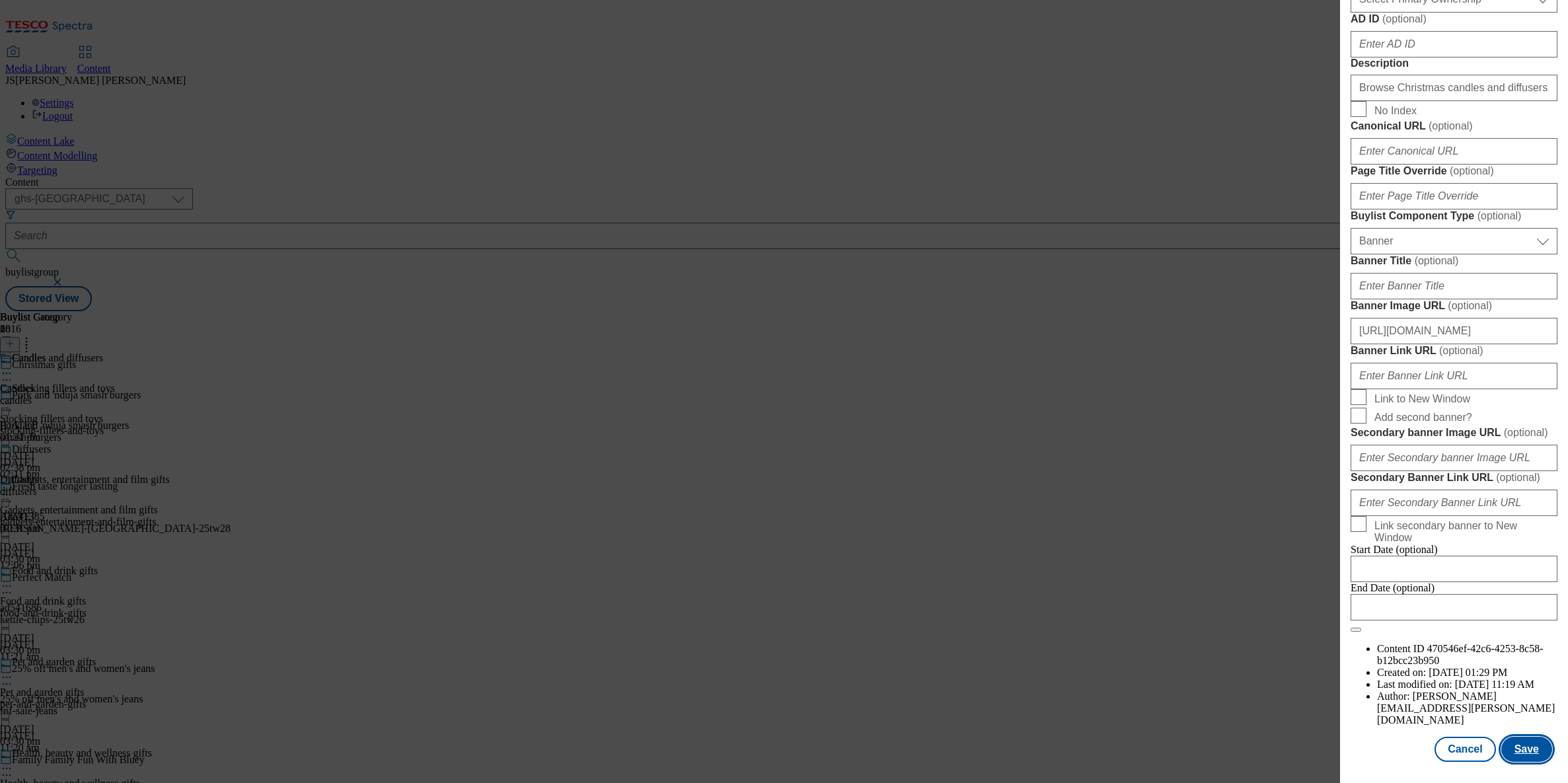
scroll to position [0, 0]
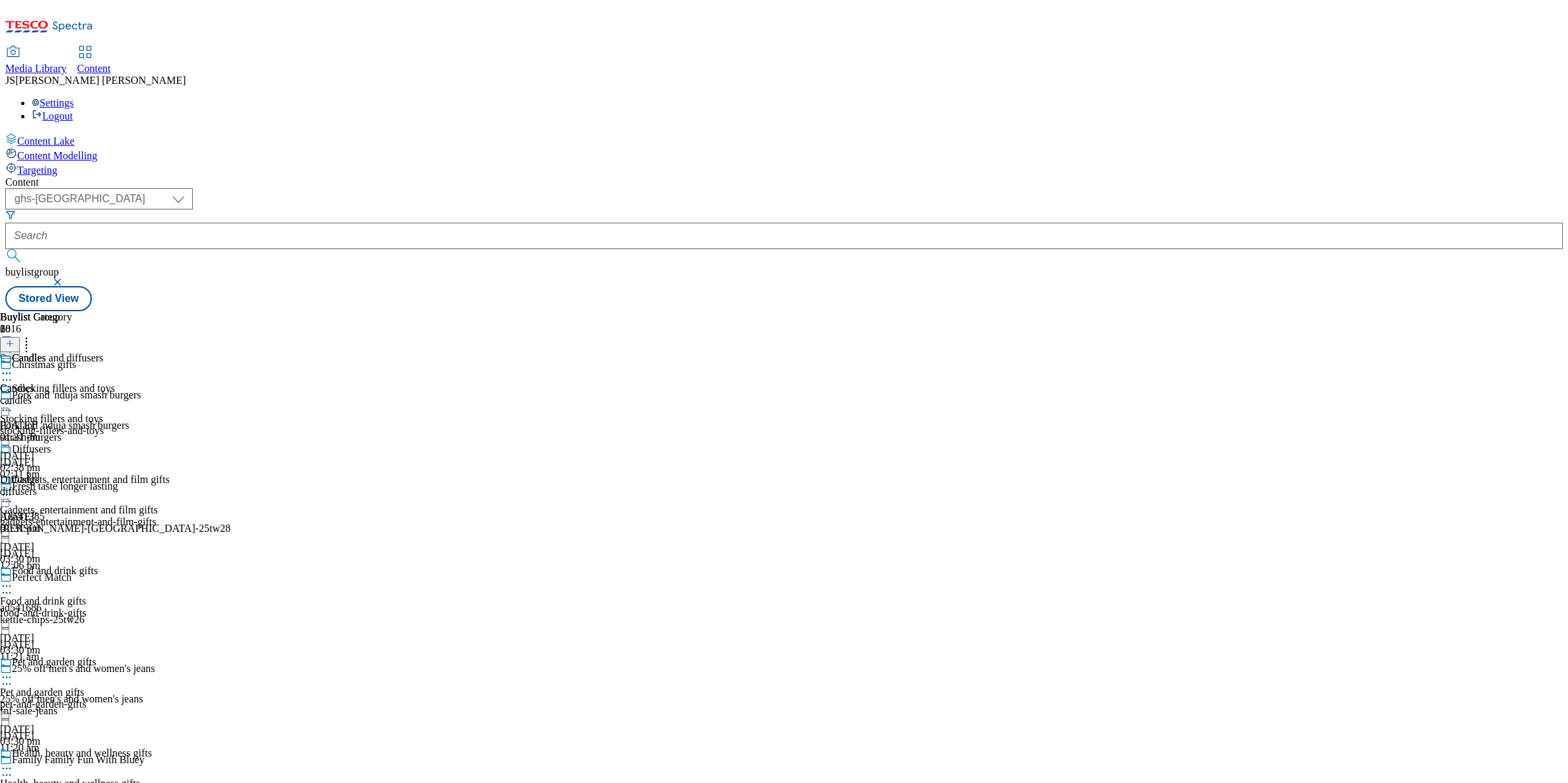
click at [13, 366] on icon at bounding box center [6, 372] width 13 height 13
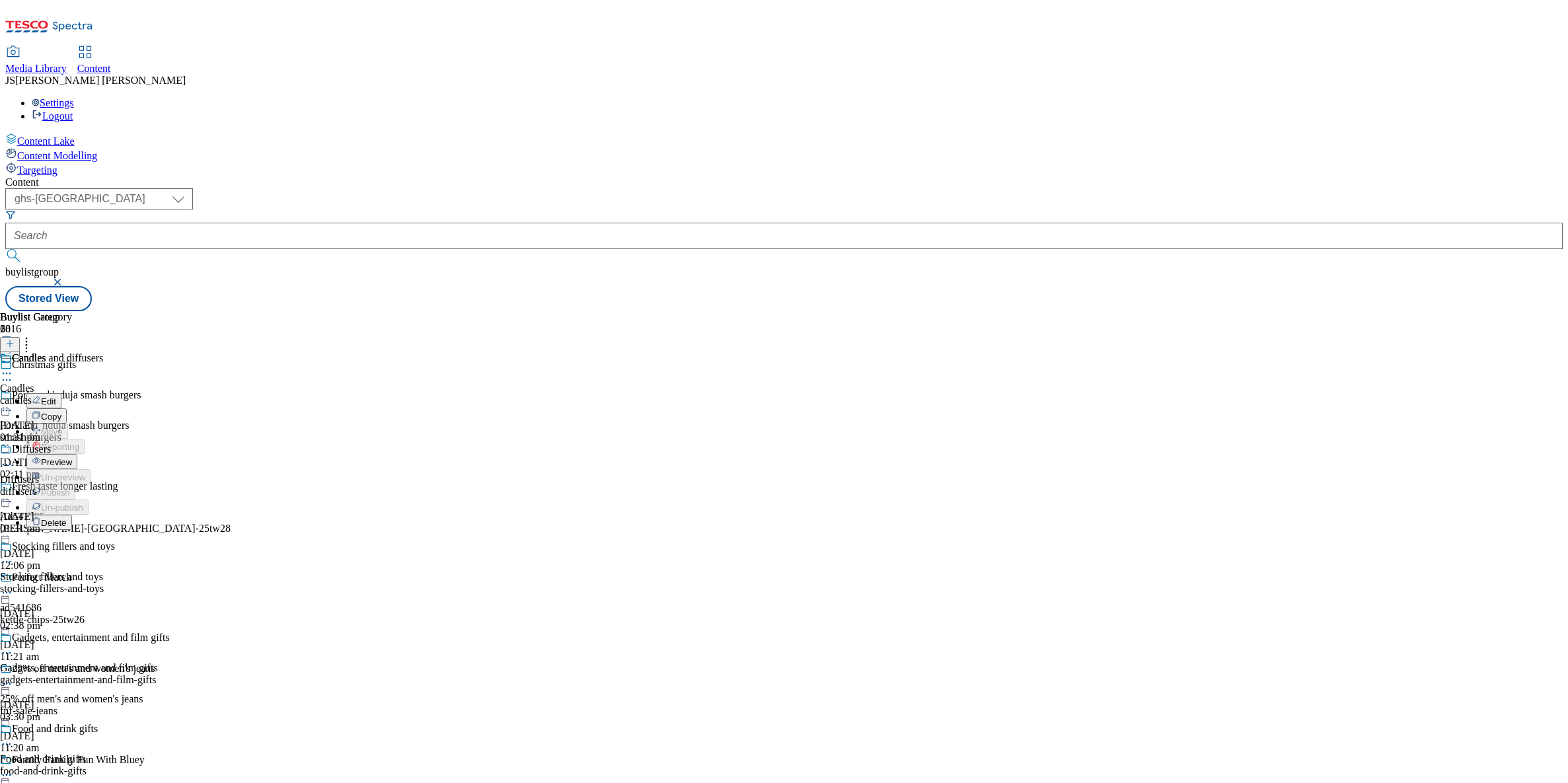
click at [61, 393] on button "Edit" at bounding box center [43, 400] width 35 height 15
select select "evergreen"
select select "Banner"
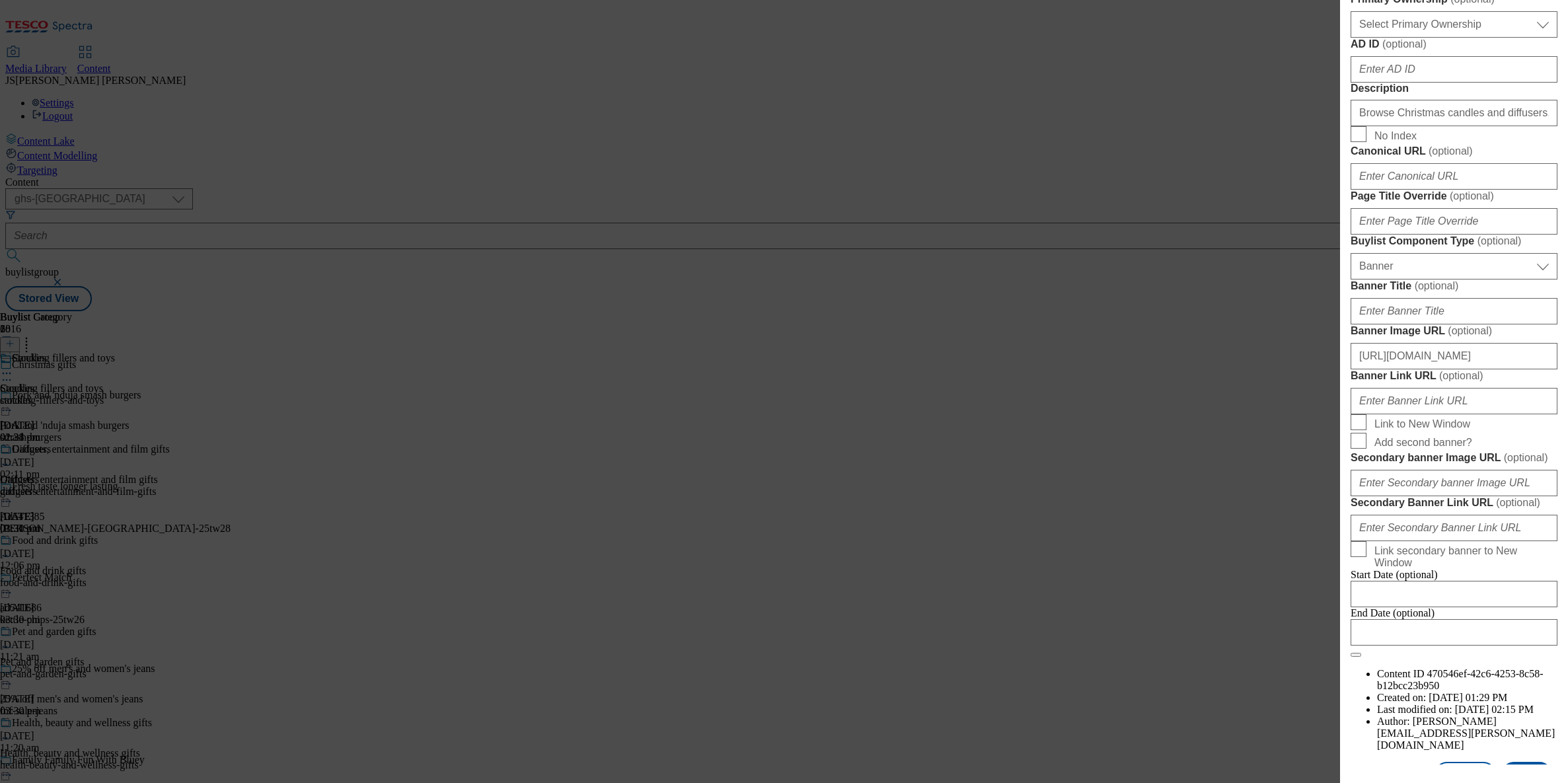
scroll to position [1199, 0]
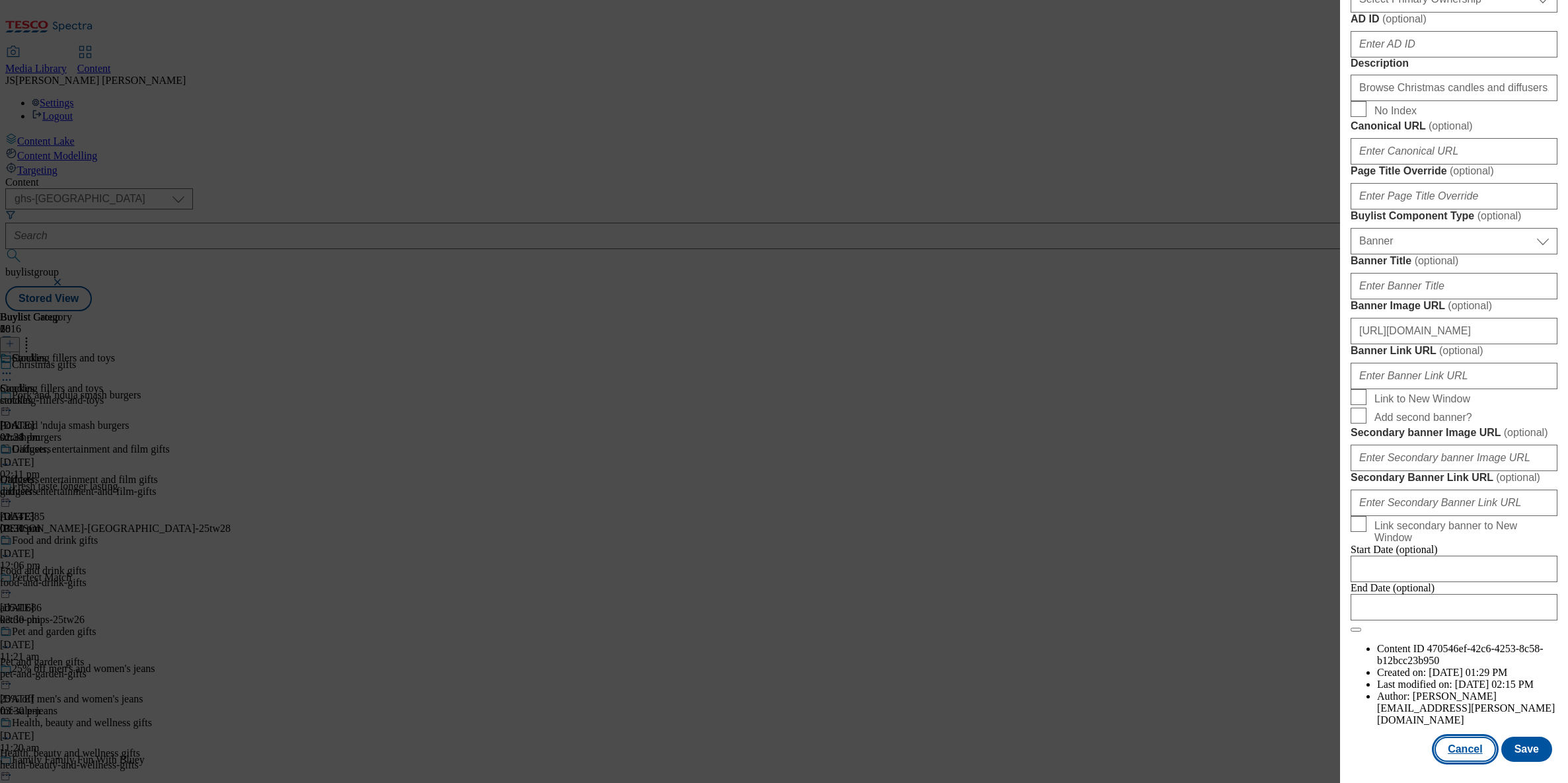
click at [1474, 754] on button "Cancel" at bounding box center [1465, 748] width 61 height 25
select select "evergreen"
select select "Banner"
